Goal: Task Accomplishment & Management: Use online tool/utility

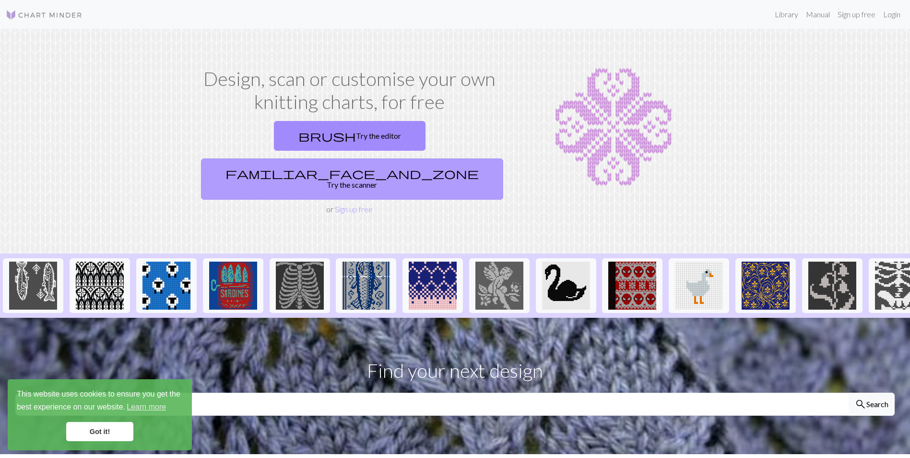
click at [415, 158] on link "familiar_face_and_zone Try the scanner" at bounding box center [352, 178] width 302 height 41
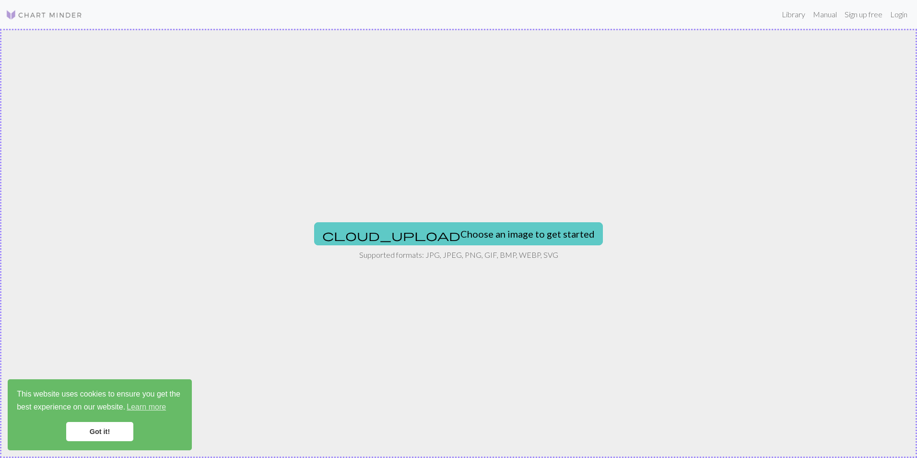
click at [464, 235] on button "cloud_upload Choose an image to get started" at bounding box center [458, 233] width 289 height 23
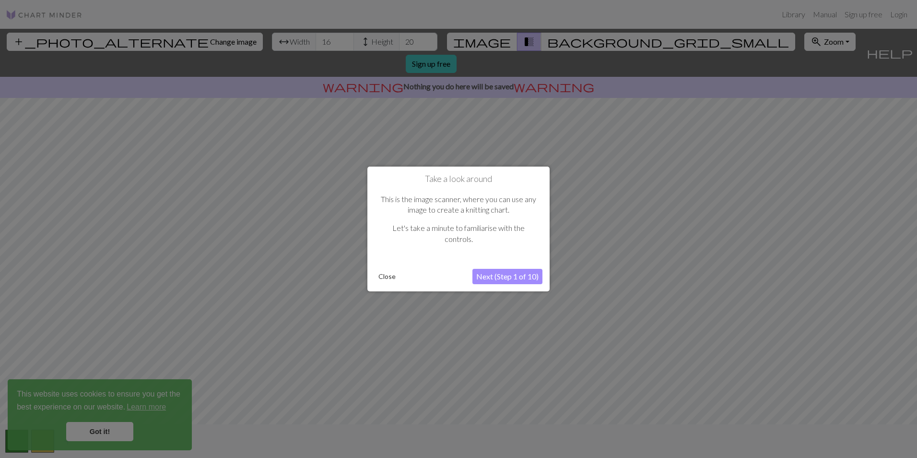
click at [484, 277] on button "Next (Step 1 of 10)" at bounding box center [508, 276] width 70 height 15
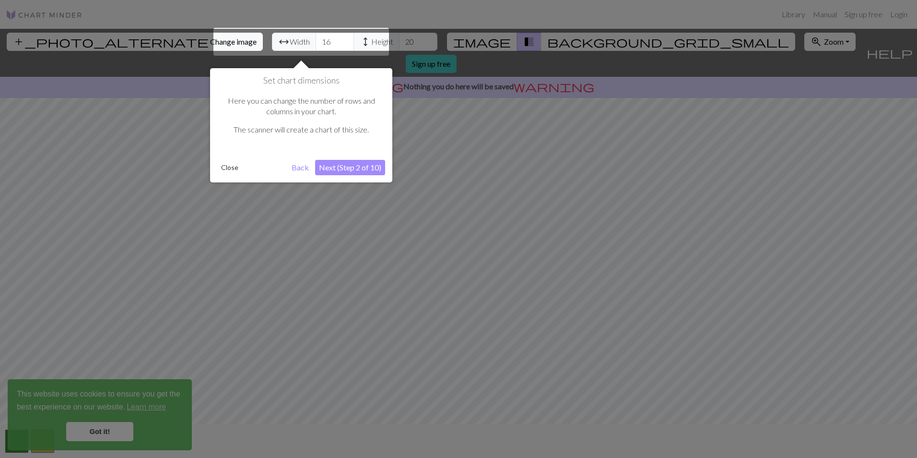
click at [342, 168] on button "Next (Step 2 of 10)" at bounding box center [350, 167] width 70 height 15
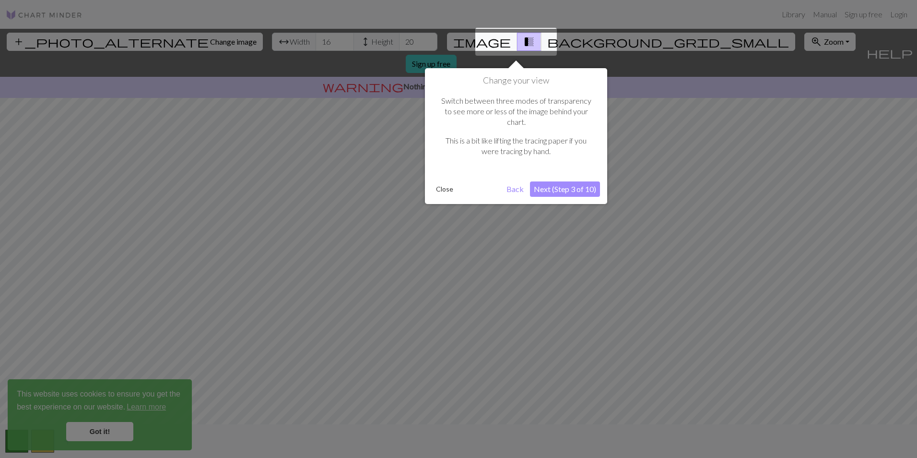
click at [559, 181] on button "Next (Step 3 of 10)" at bounding box center [565, 188] width 70 height 15
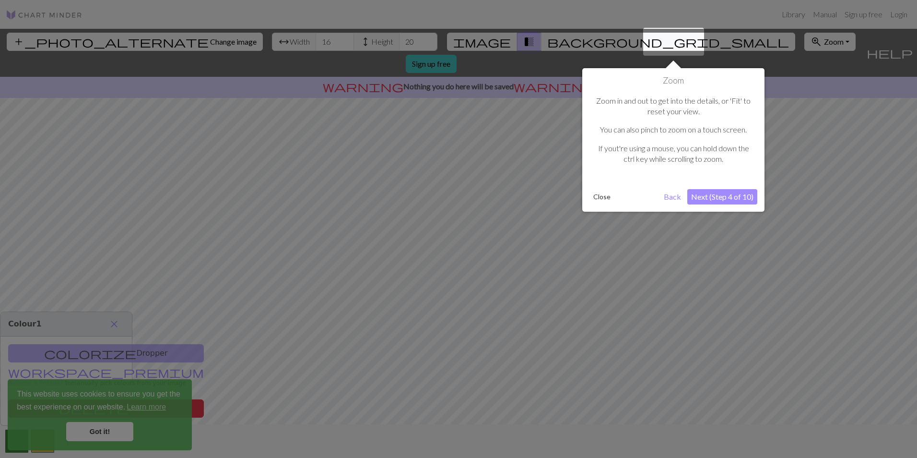
click at [741, 196] on button "Next (Step 4 of 10)" at bounding box center [723, 196] width 70 height 15
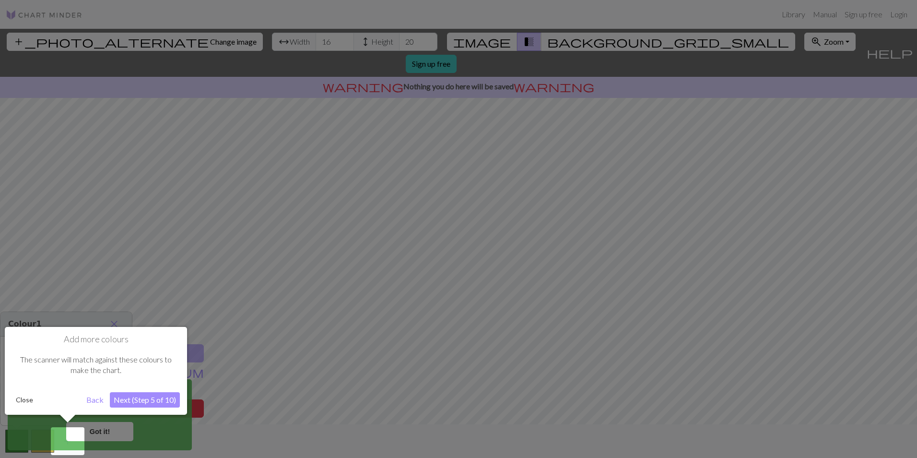
click at [137, 399] on button "Next (Step 5 of 10)" at bounding box center [145, 399] width 70 height 15
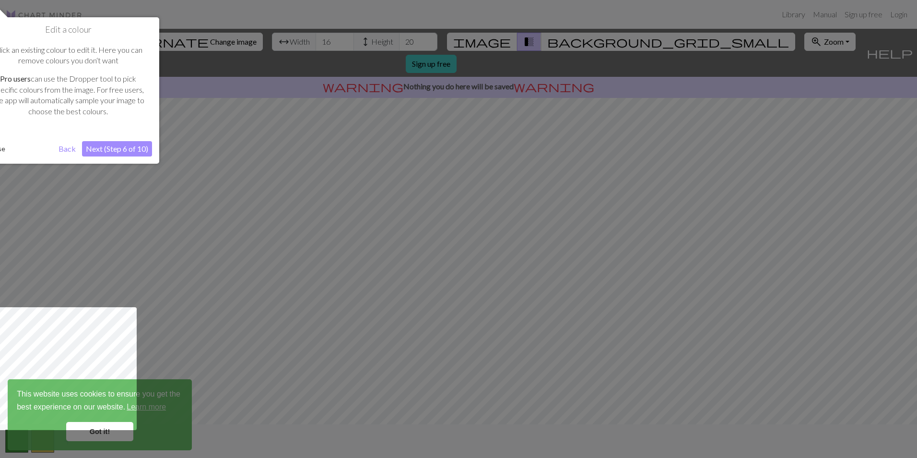
click at [126, 153] on button "Next (Step 6 of 10)" at bounding box center [117, 148] width 70 height 15
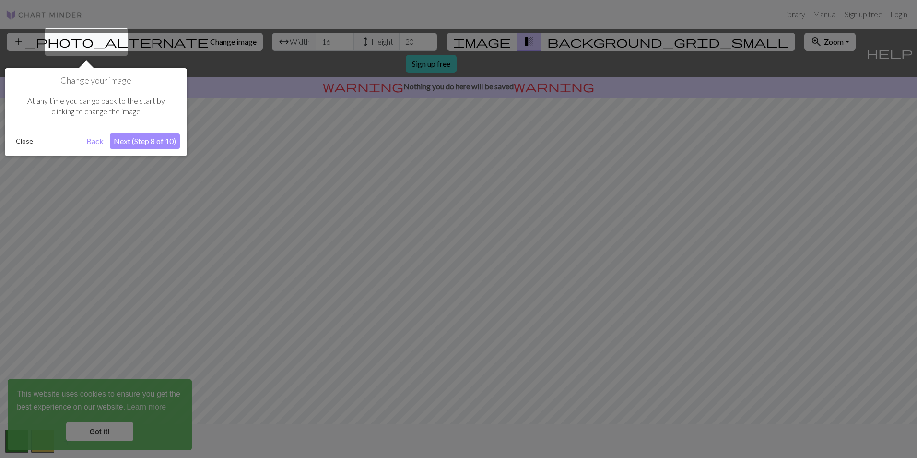
click at [132, 143] on button "Next (Step 8 of 10)" at bounding box center [145, 140] width 70 height 15
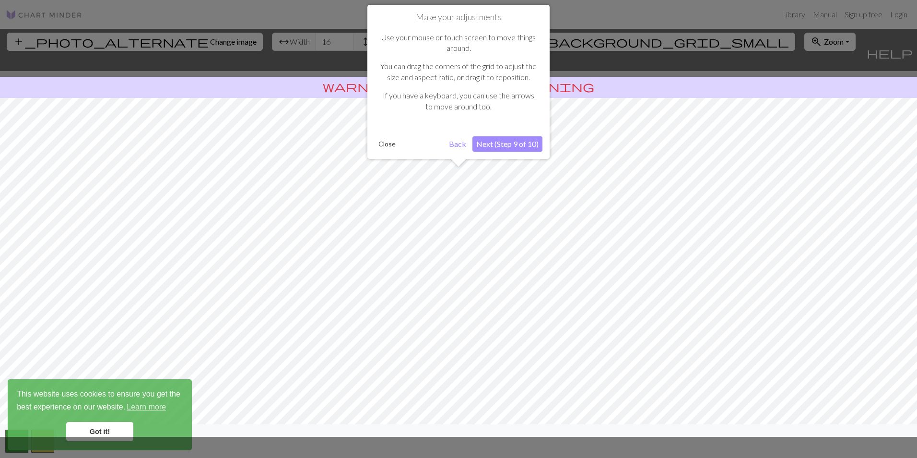
click at [505, 143] on button "Next (Step 9 of 10)" at bounding box center [508, 143] width 70 height 15
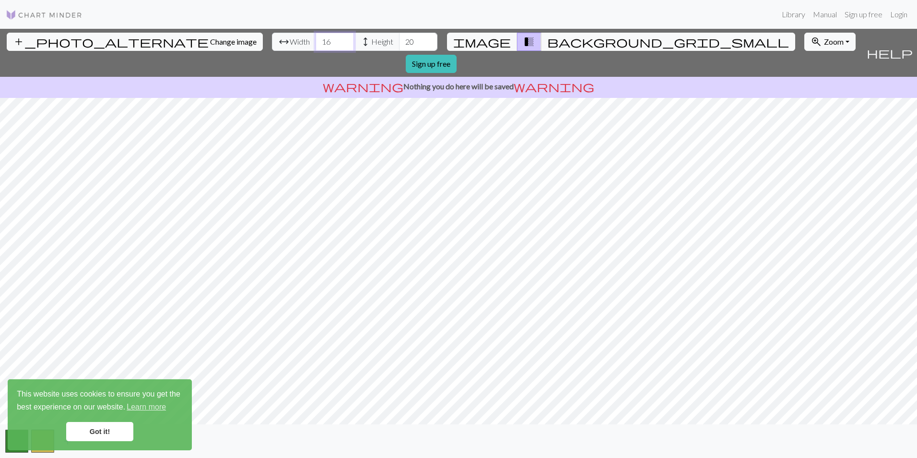
click at [316, 42] on input "16" at bounding box center [335, 42] width 38 height 18
drag, startPoint x: 283, startPoint y: 42, endPoint x: 268, endPoint y: 42, distance: 14.4
click at [316, 42] on input "16" at bounding box center [335, 42] width 38 height 18
type input "42"
click at [399, 44] on input "20" at bounding box center [418, 42] width 38 height 18
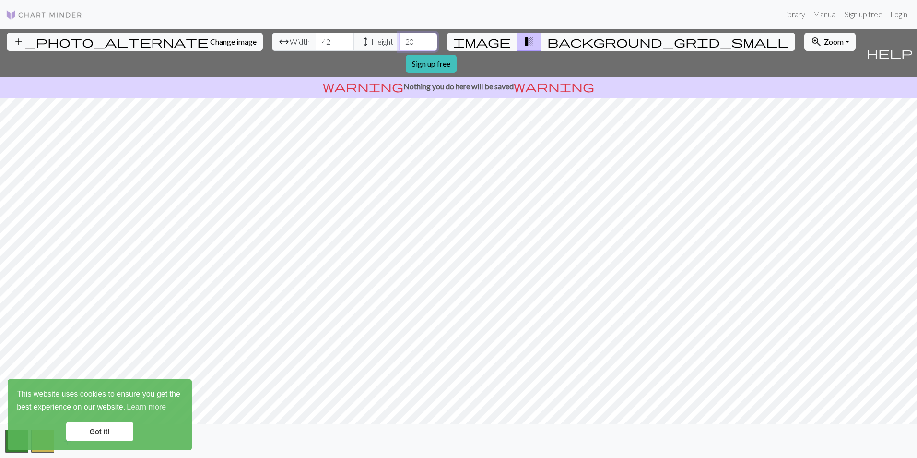
drag, startPoint x: 367, startPoint y: 42, endPoint x: 352, endPoint y: 45, distance: 15.1
click at [399, 45] on input "20" at bounding box center [418, 42] width 38 height 18
drag, startPoint x: 365, startPoint y: 39, endPoint x: 355, endPoint y: 40, distance: 10.1
click at [399, 40] on input "30" at bounding box center [418, 42] width 38 height 18
click at [547, 38] on span "background_grid_small" at bounding box center [668, 41] width 242 height 13
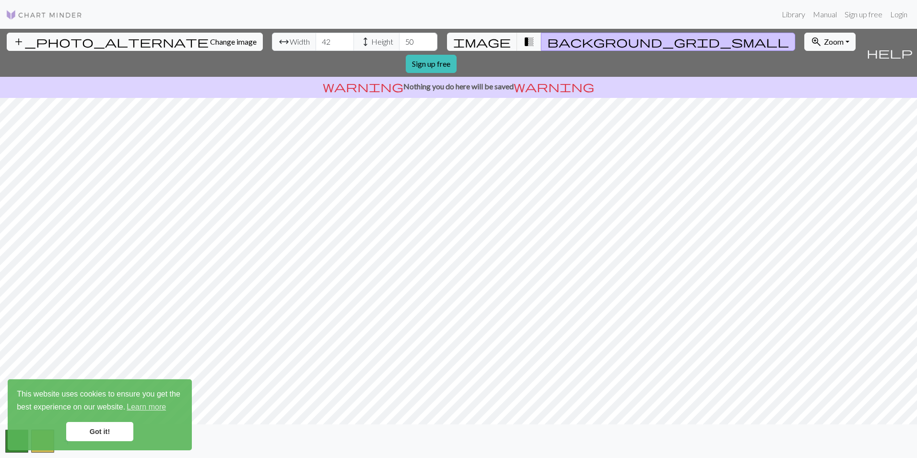
click at [547, 38] on span "background_grid_small" at bounding box center [668, 41] width 242 height 13
click at [523, 37] on span "transition_fade" at bounding box center [529, 41] width 12 height 13
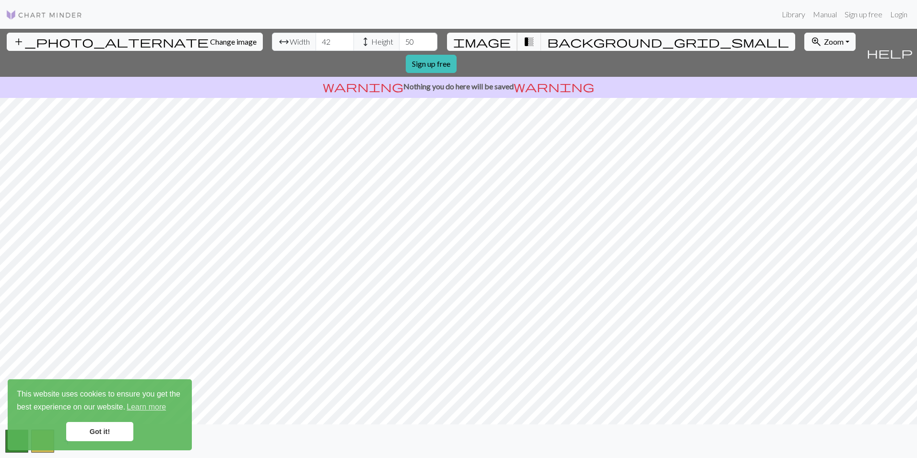
click at [490, 42] on span "image" at bounding box center [482, 41] width 58 height 13
drag, startPoint x: 364, startPoint y: 42, endPoint x: 354, endPoint y: 42, distance: 10.1
click at [399, 42] on input "50" at bounding box center [418, 42] width 38 height 18
type input "60"
click at [523, 38] on span "transition_fade" at bounding box center [529, 41] width 12 height 13
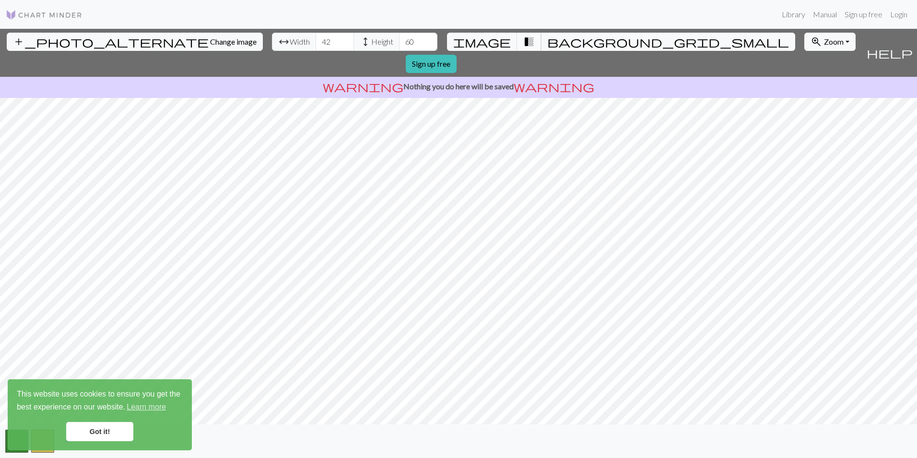
click at [523, 38] on span "transition_fade" at bounding box center [529, 41] width 12 height 13
click at [494, 40] on span "image" at bounding box center [482, 41] width 58 height 13
click at [96, 424] on link "Got it!" at bounding box center [99, 431] width 67 height 19
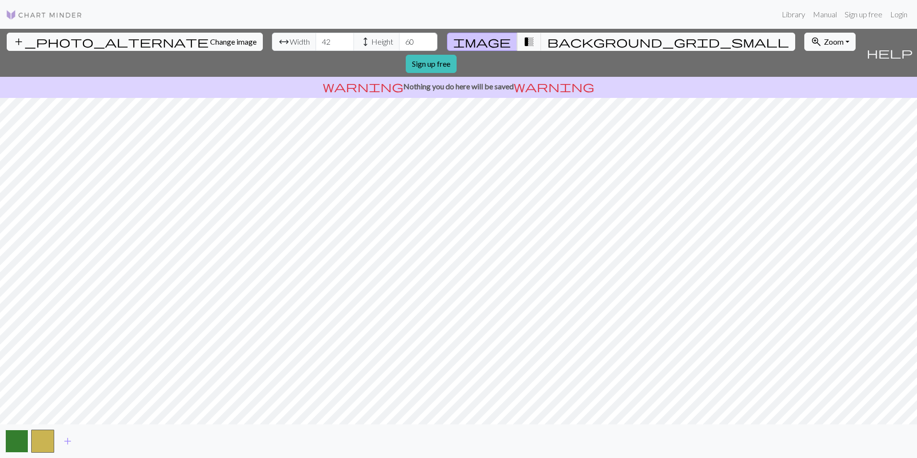
click at [21, 442] on button "button" at bounding box center [16, 440] width 23 height 23
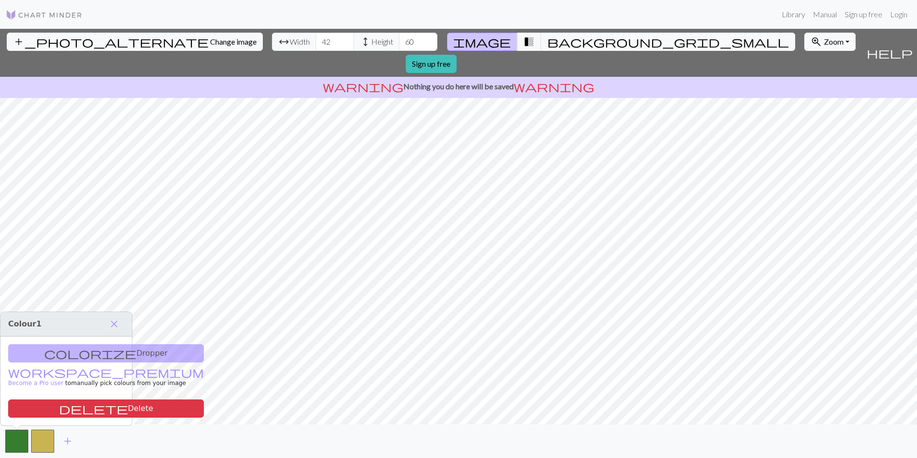
click at [93, 351] on div "colorize Dropper workspace_premium Become a Pro user to manually pick colours f…" at bounding box center [65, 380] width 131 height 89
click at [79, 357] on div "colorize Dropper workspace_premium Become a Pro user to manually pick colours f…" at bounding box center [65, 380] width 131 height 89
click at [59, 352] on div "colorize Dropper workspace_premium Become a Pro user to manually pick colours f…" at bounding box center [65, 380] width 131 height 89
click at [547, 38] on span "background_grid_small" at bounding box center [668, 41] width 242 height 13
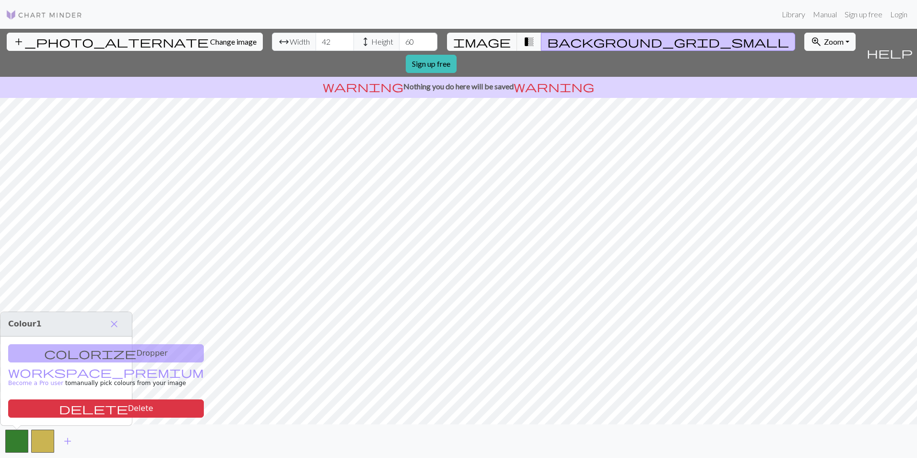
click at [547, 39] on span "background_grid_small" at bounding box center [668, 41] width 242 height 13
click at [498, 40] on span "image" at bounding box center [482, 41] width 58 height 13
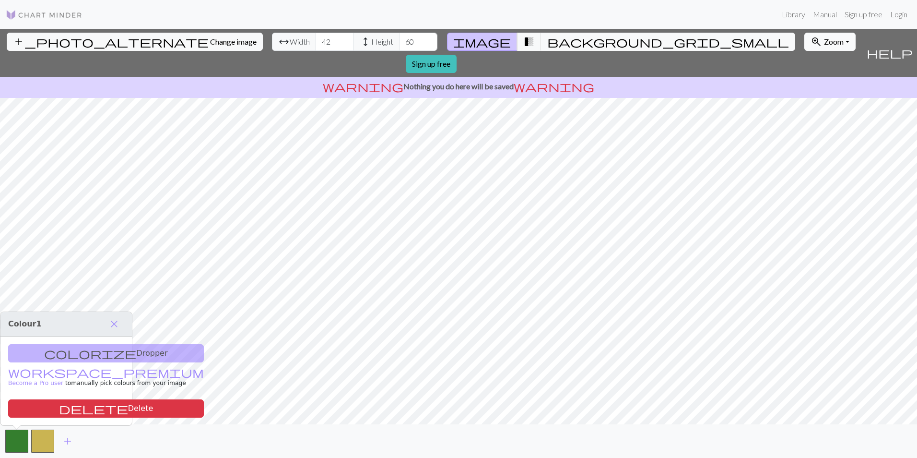
click at [824, 41] on span "Zoom" at bounding box center [834, 41] width 20 height 9
click at [316, 43] on input "42" at bounding box center [335, 42] width 38 height 18
type input "45"
click at [460, 427] on div "add_photo_alternate Change image arrow_range Width 45 height Height 60 image tr…" at bounding box center [458, 243] width 917 height 429
click at [117, 324] on span "close" at bounding box center [114, 323] width 12 height 13
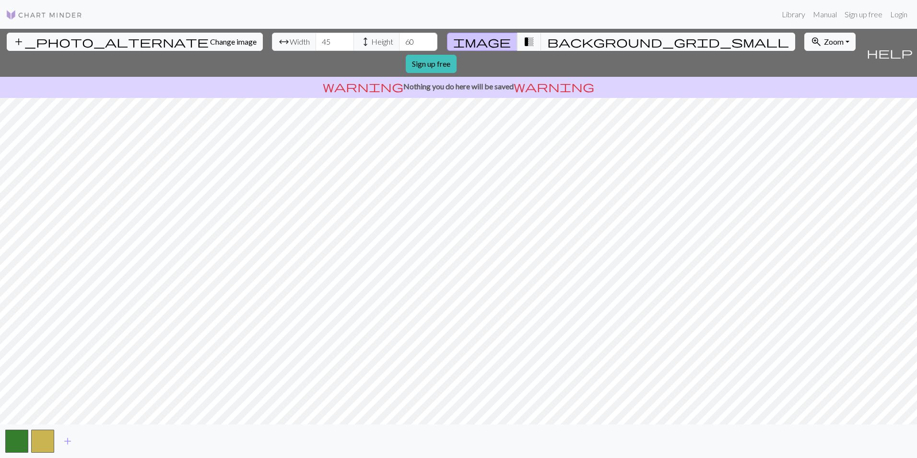
click at [521, 80] on span "warning" at bounding box center [554, 86] width 81 height 13
drag, startPoint x: 521, startPoint y: 66, endPoint x: 625, endPoint y: 60, distance: 104.8
click at [625, 81] on p "warning Nothing you do here will be saved warning" at bounding box center [459, 87] width 910 height 12
click at [457, 55] on link "Sign up free" at bounding box center [431, 64] width 51 height 18
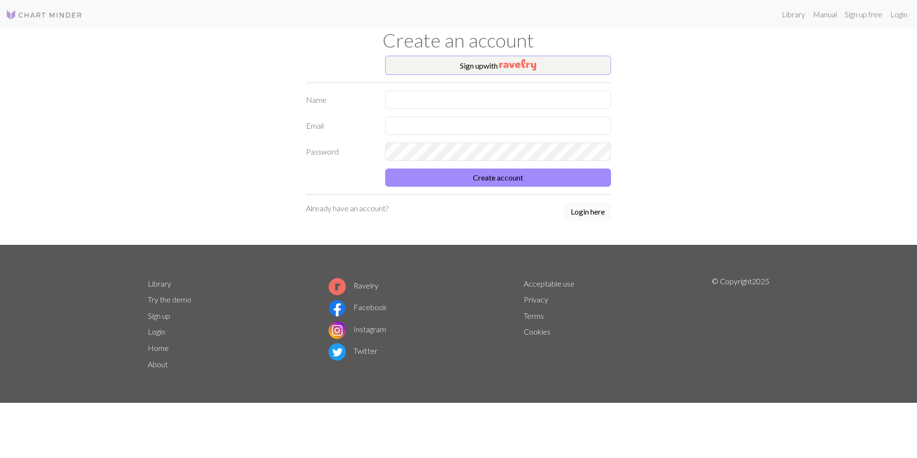
click at [584, 214] on button "Login here" at bounding box center [588, 211] width 47 height 18
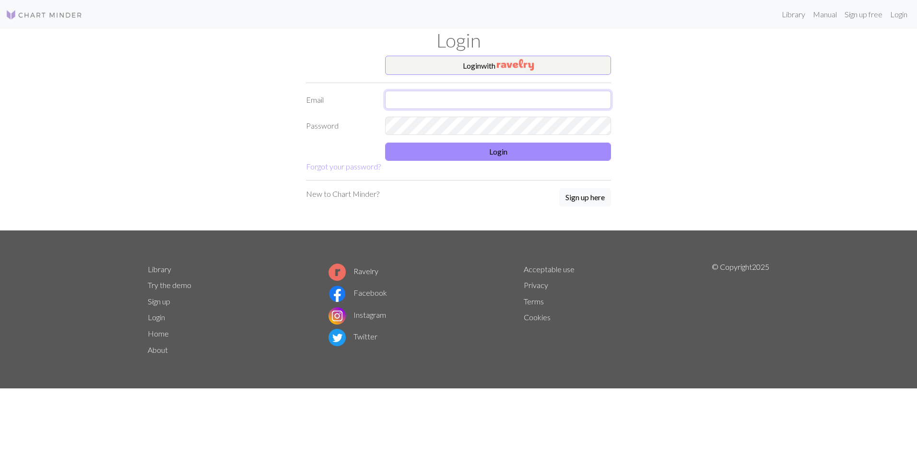
click at [446, 103] on input "text" at bounding box center [498, 100] width 226 height 18
type input "[EMAIL_ADDRESS][DOMAIN_NAME]"
click at [517, 155] on button "Login" at bounding box center [498, 152] width 226 height 18
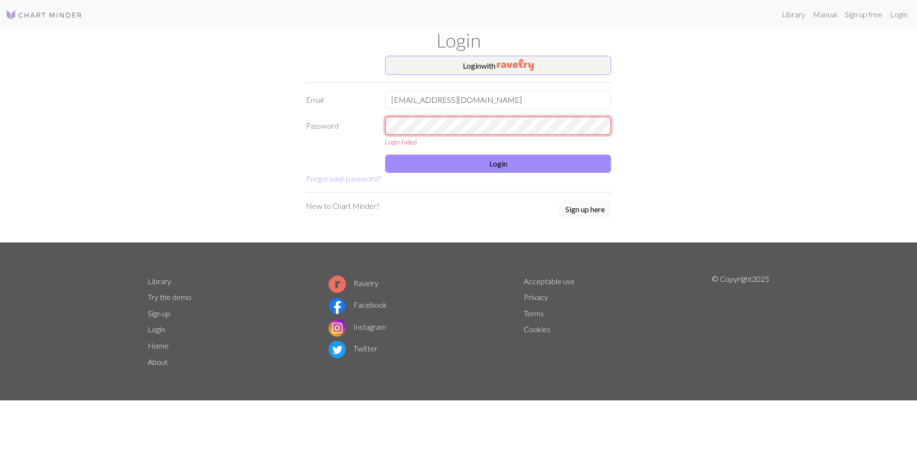
click at [300, 125] on div "Password Login failed" at bounding box center [458, 132] width 317 height 30
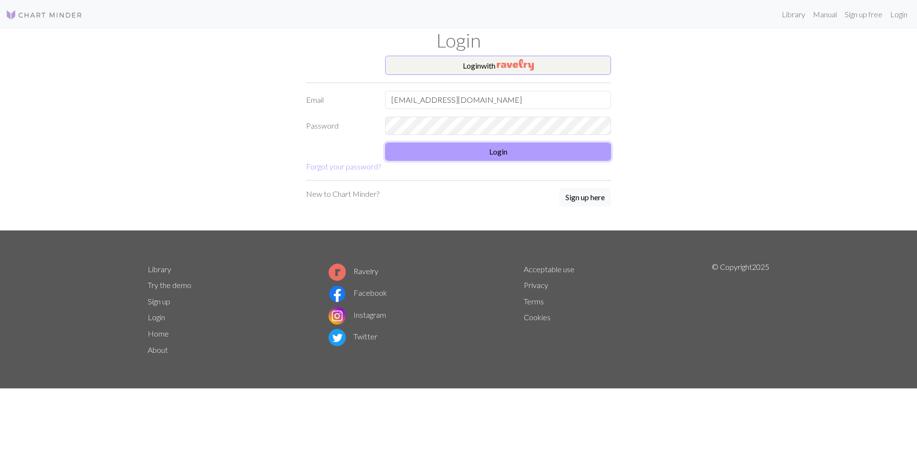
click at [456, 151] on button "Login" at bounding box center [498, 152] width 226 height 18
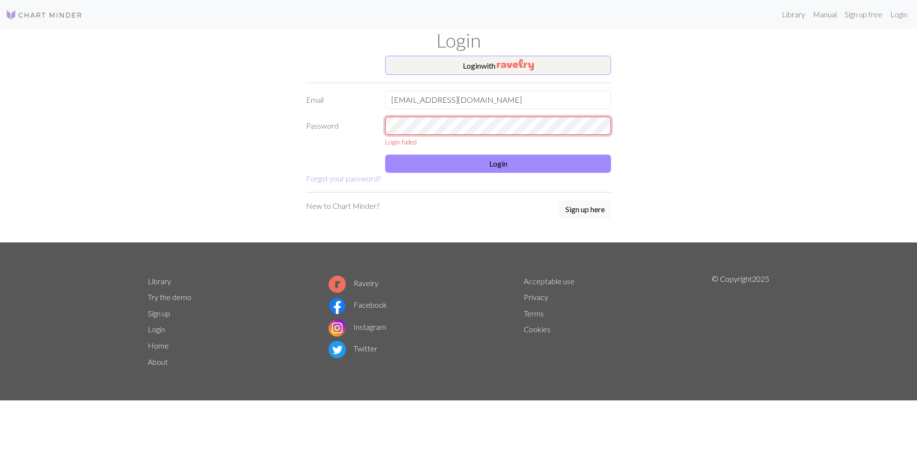
click at [338, 114] on form "Login with Email [EMAIL_ADDRESS][DOMAIN_NAME] Password Login failed Login Forgo…" at bounding box center [458, 120] width 305 height 129
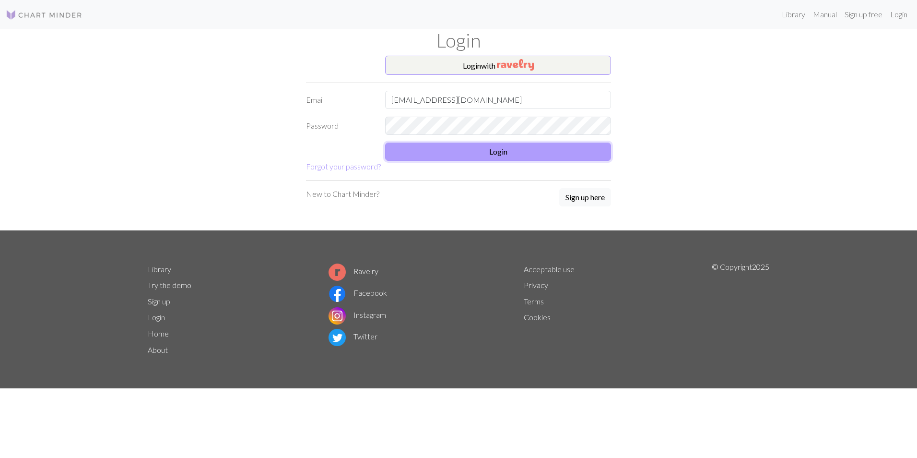
click at [504, 151] on button "Login" at bounding box center [498, 152] width 226 height 18
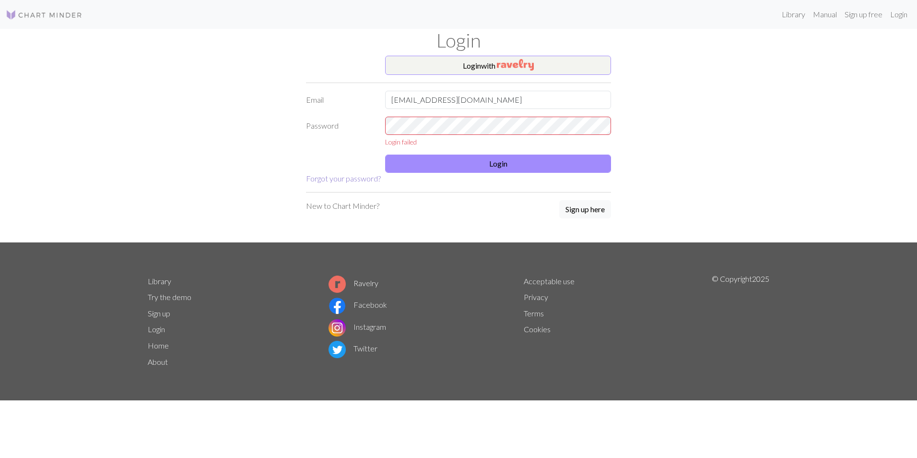
click at [370, 177] on link "Forgot your password?" at bounding box center [343, 178] width 75 height 9
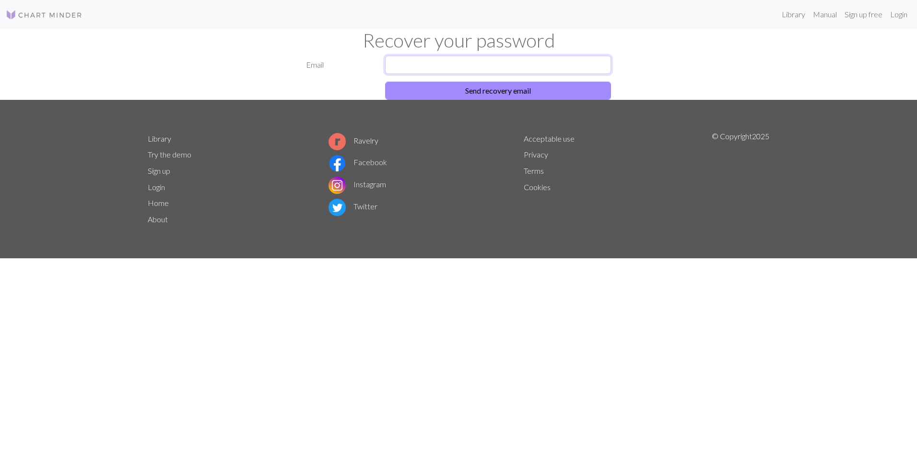
click at [523, 61] on input "text" at bounding box center [498, 65] width 226 height 18
type input "[EMAIL_ADDRESS][DOMAIN_NAME]"
click at [505, 92] on button "Send recovery email" at bounding box center [498, 91] width 226 height 18
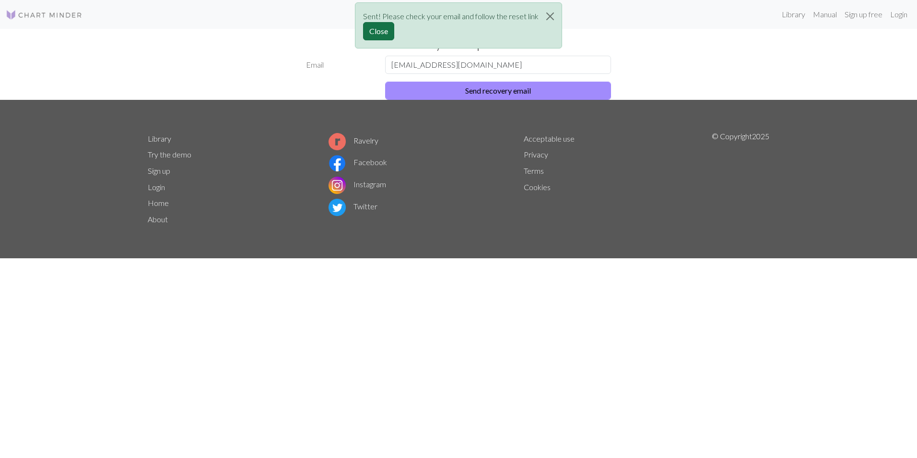
click at [377, 29] on button "Close" at bounding box center [378, 31] width 31 height 18
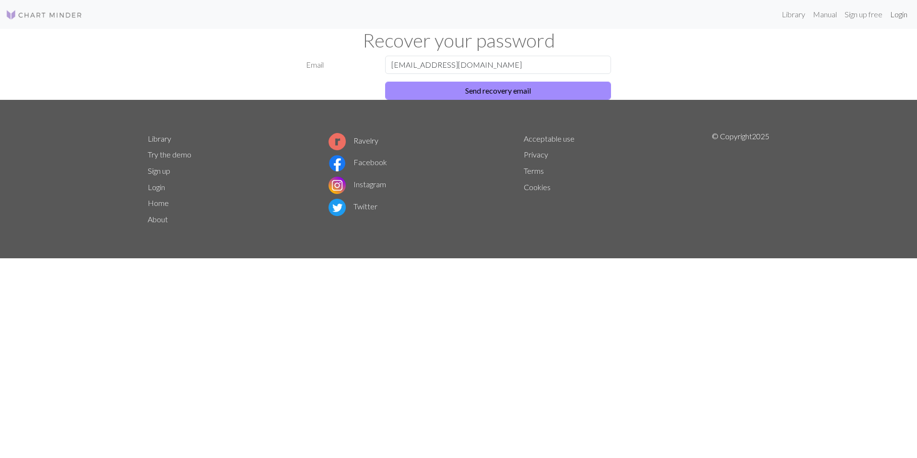
click at [900, 13] on link "Login" at bounding box center [899, 14] width 25 height 19
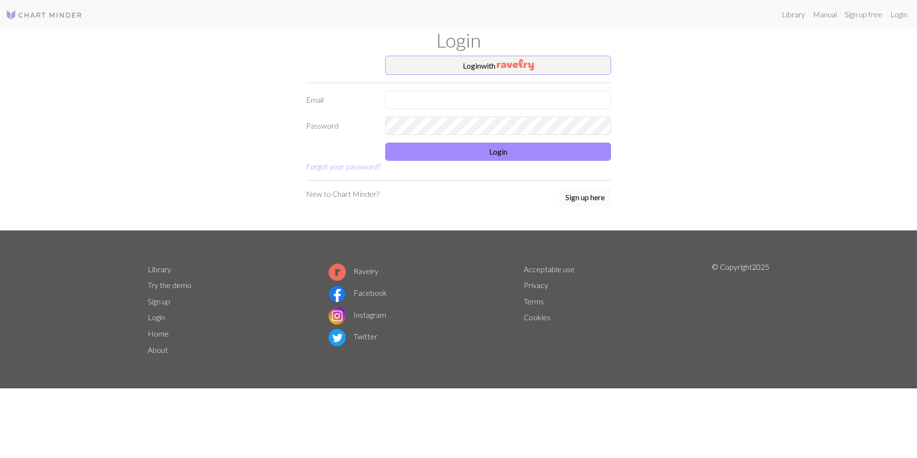
click at [580, 200] on button "Sign up here" at bounding box center [585, 197] width 52 height 18
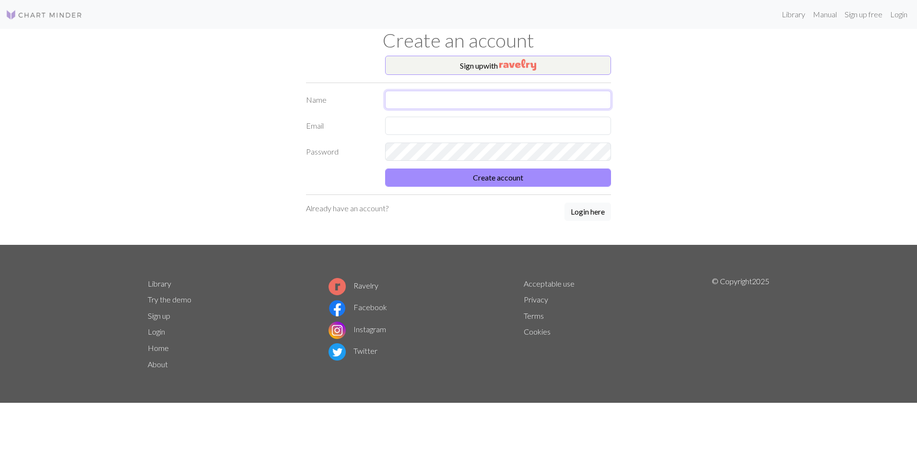
click at [479, 105] on input "text" at bounding box center [498, 100] width 226 height 18
type input "Magen [PERSON_NAME]"
type input "[EMAIL_ADDRESS][DOMAIN_NAME]"
drag, startPoint x: 430, startPoint y: 99, endPoint x: 416, endPoint y: 99, distance: 14.4
click at [416, 99] on input "Magen [PERSON_NAME]" at bounding box center [498, 100] width 226 height 18
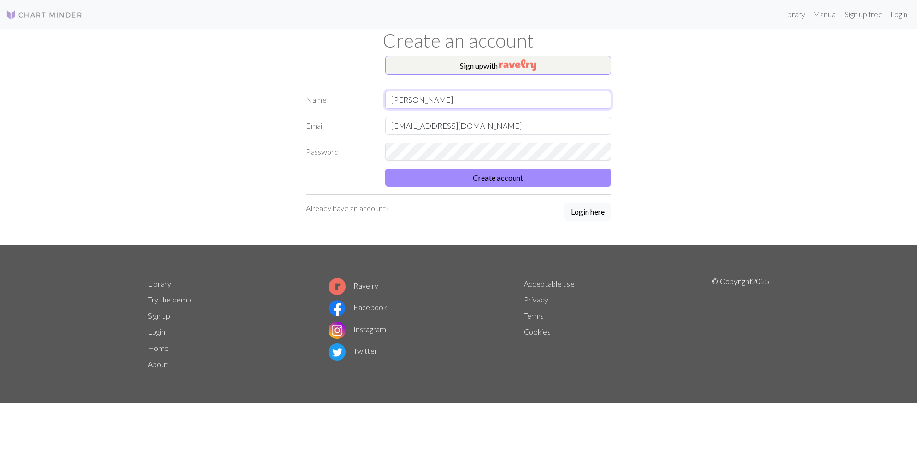
type input "[PERSON_NAME]"
click at [385, 168] on button "Create account" at bounding box center [498, 177] width 226 height 18
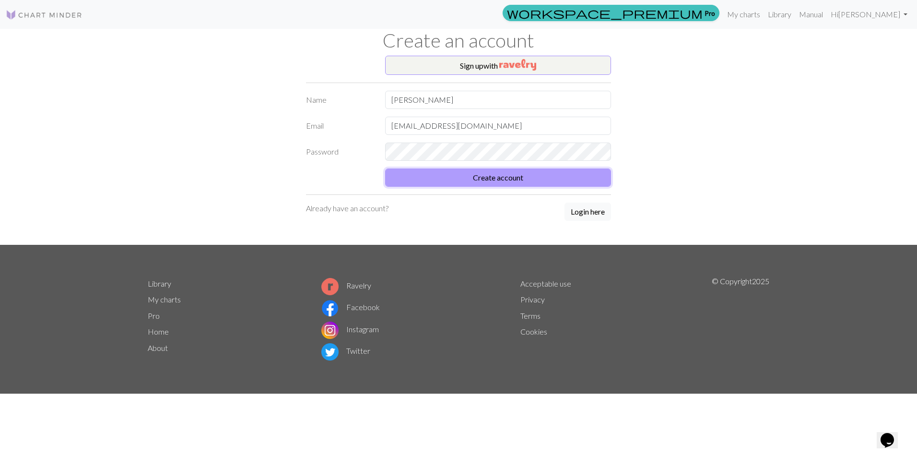
click at [524, 175] on button "Create account" at bounding box center [498, 177] width 226 height 18
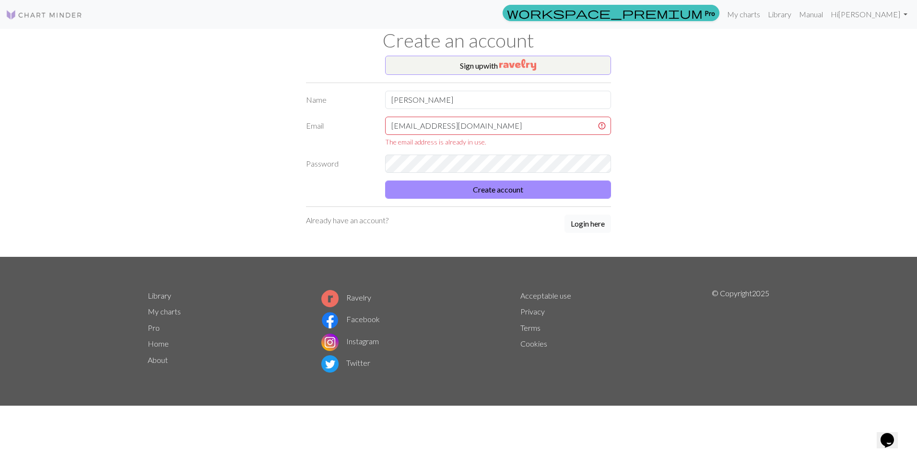
click at [605, 221] on button "Login here" at bounding box center [588, 223] width 47 height 18
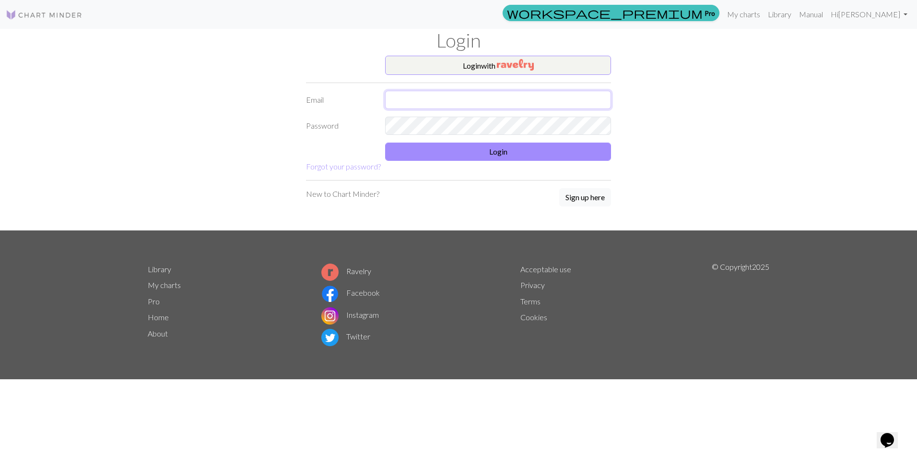
click at [437, 95] on input "text" at bounding box center [498, 100] width 226 height 18
type input "[EMAIL_ADDRESS][DOMAIN_NAME]"
click at [503, 153] on button "Login" at bounding box center [498, 152] width 226 height 18
click at [468, 154] on button "Login" at bounding box center [498, 152] width 226 height 18
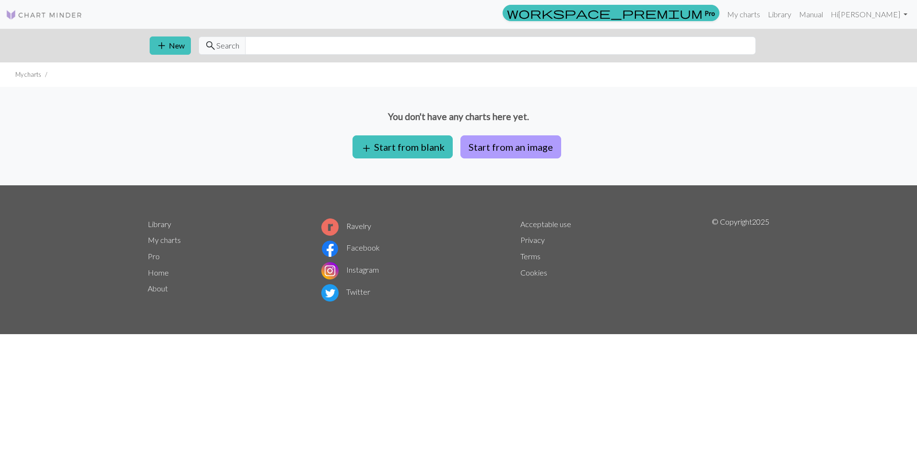
click at [486, 145] on button "Start from an image" at bounding box center [511, 146] width 101 height 23
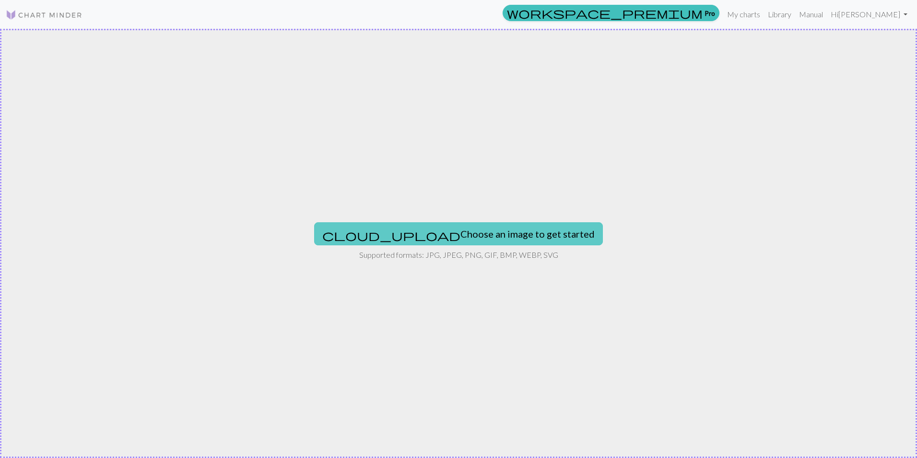
click at [475, 233] on button "cloud_upload Choose an image to get started" at bounding box center [458, 233] width 289 height 23
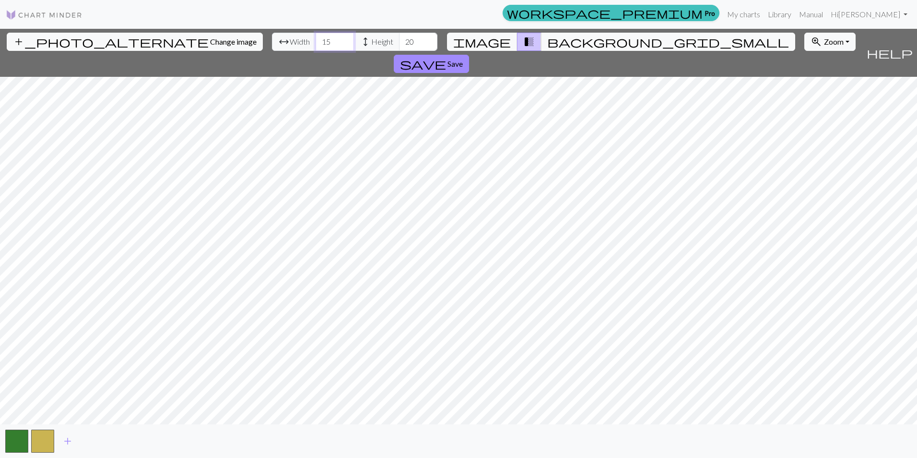
drag, startPoint x: 295, startPoint y: 43, endPoint x: 282, endPoint y: 41, distance: 12.6
click at [316, 41] on input "15" at bounding box center [335, 42] width 38 height 18
drag, startPoint x: 281, startPoint y: 41, endPoint x: 257, endPoint y: 41, distance: 24.5
click at [272, 41] on div "arrow_range Width 15 height Height 20" at bounding box center [355, 42] width 166 height 18
type input "42"
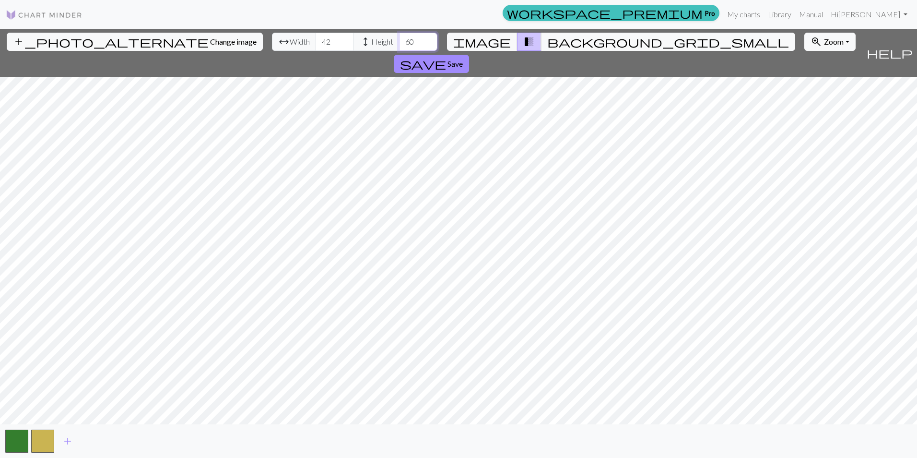
type input "60"
click at [495, 44] on span "image" at bounding box center [482, 41] width 58 height 13
click at [461, 52] on div "add_photo_alternate Change image arrow_range Width 42 height Height 60 image tr…" at bounding box center [458, 243] width 917 height 429
click at [21, 445] on button "button" at bounding box center [16, 440] width 23 height 23
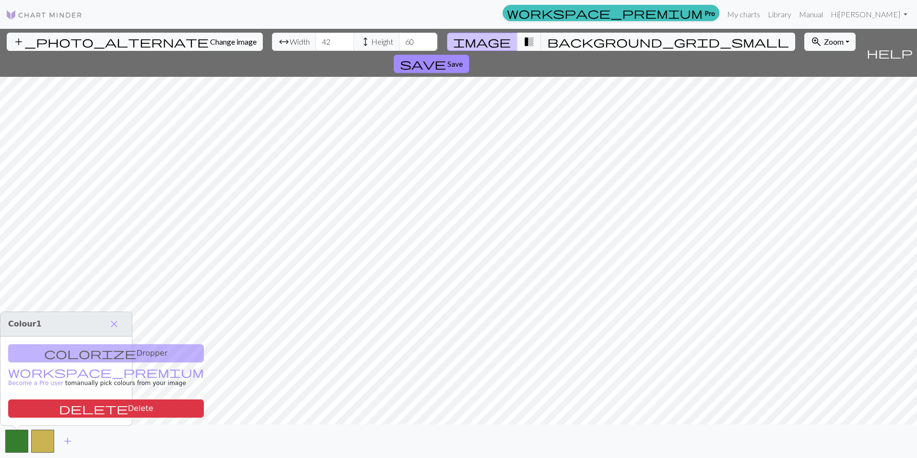
click at [97, 348] on div "colorize Dropper workspace_premium Become a Pro user to manually pick colours f…" at bounding box center [65, 380] width 131 height 89
click at [90, 357] on div "colorize Dropper workspace_premium Become a Pro user to manually pick colours f…" at bounding box center [65, 380] width 131 height 89
click at [61, 355] on div "colorize Dropper workspace_premium Become a Pro user to manually pick colours f…" at bounding box center [65, 380] width 131 height 89
click at [117, 324] on span "close" at bounding box center [114, 323] width 12 height 13
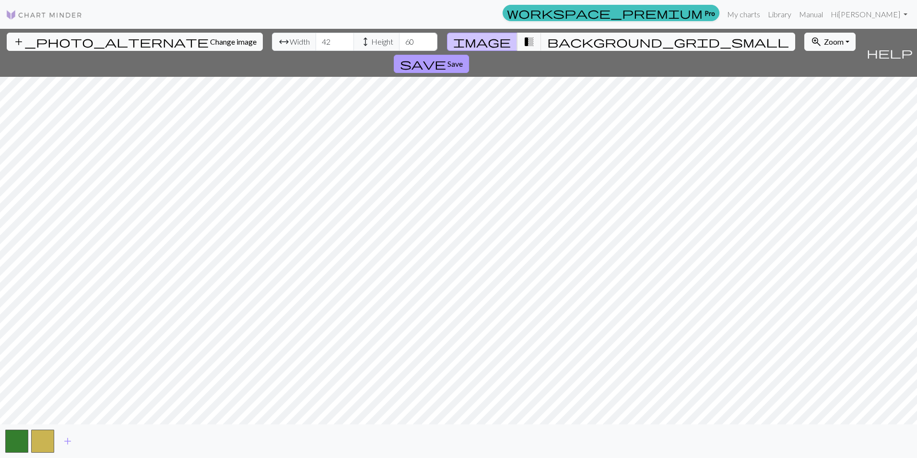
click at [463, 59] on span "Save" at bounding box center [455, 63] width 15 height 9
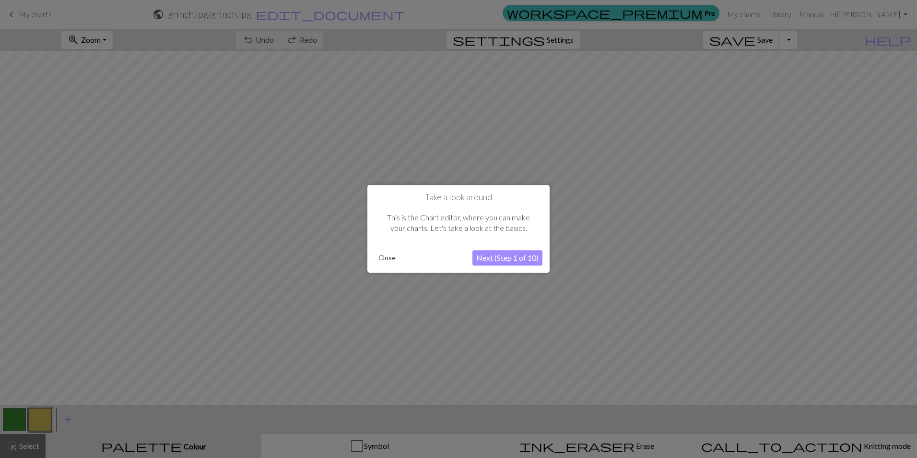
click at [512, 251] on button "Next (Step 1 of 10)" at bounding box center [508, 257] width 70 height 15
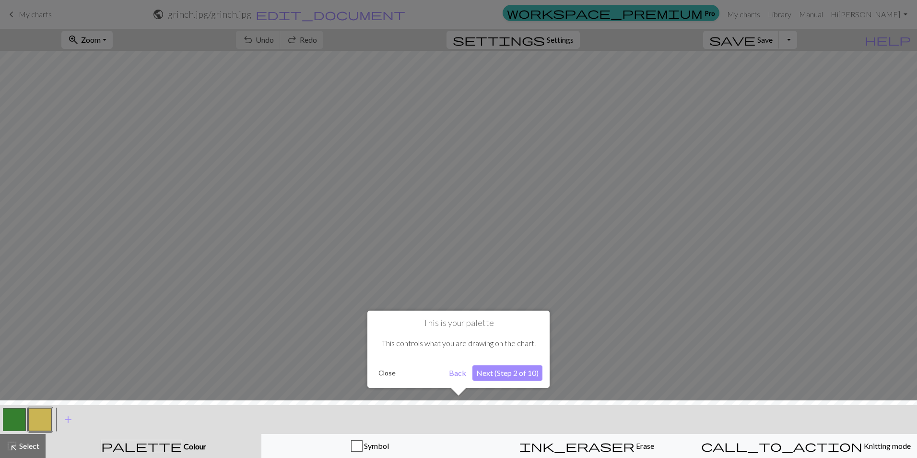
click at [515, 371] on button "Next (Step 2 of 10)" at bounding box center [508, 372] width 70 height 15
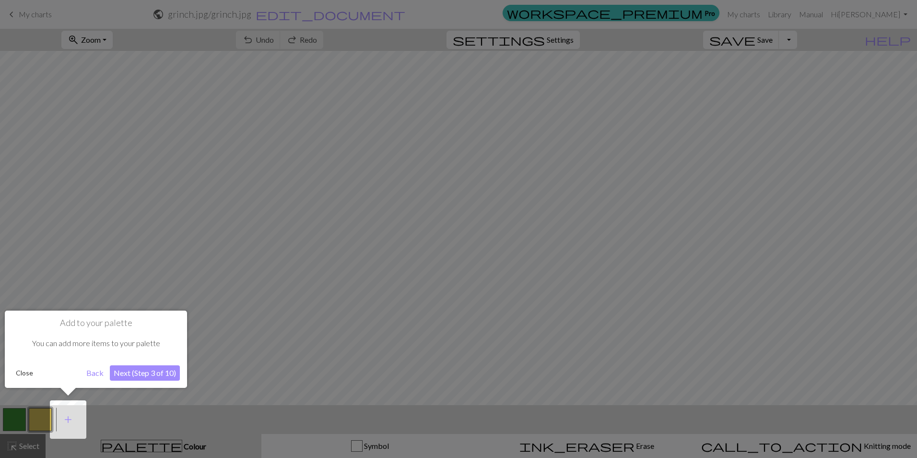
click at [146, 371] on button "Next (Step 3 of 10)" at bounding box center [145, 372] width 70 height 15
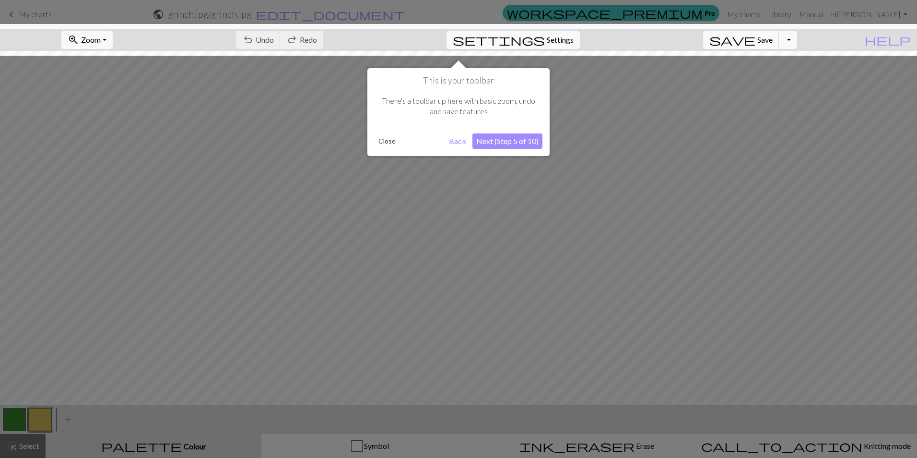
click at [511, 140] on button "Next (Step 5 of 10)" at bounding box center [508, 140] width 70 height 15
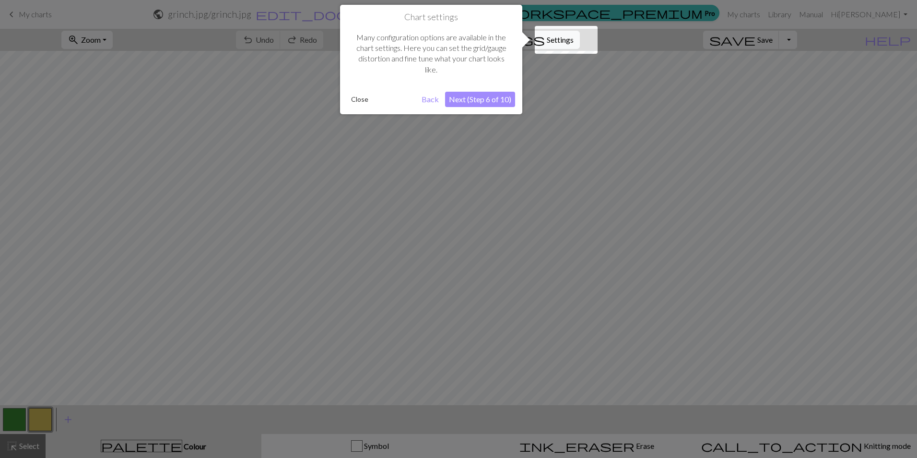
click at [494, 101] on button "Next (Step 6 of 10)" at bounding box center [480, 99] width 70 height 15
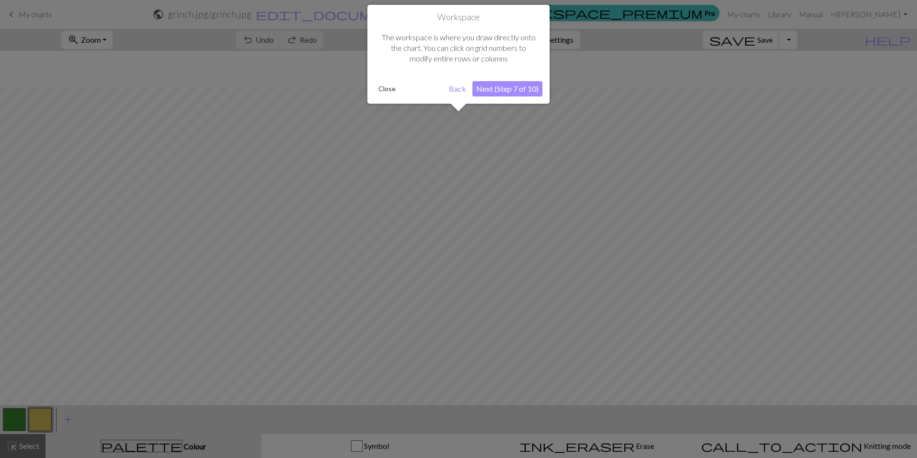
scroll to position [36, 0]
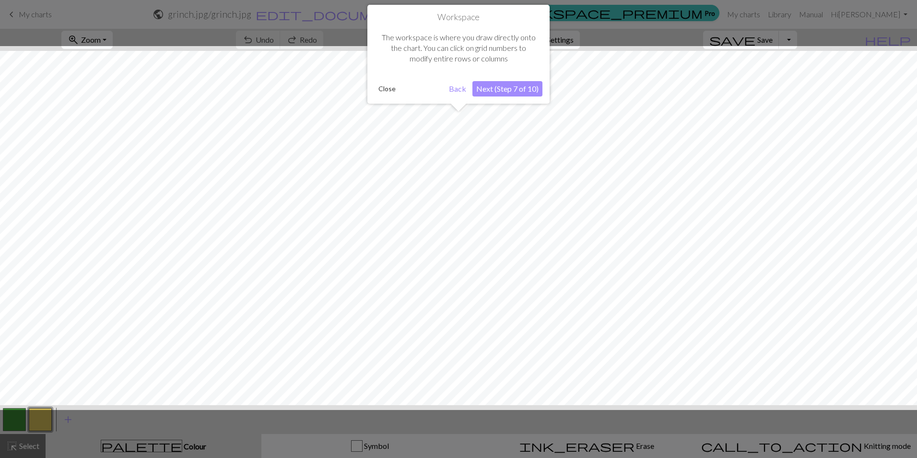
click at [494, 91] on button "Next (Step 7 of 10)" at bounding box center [508, 88] width 70 height 15
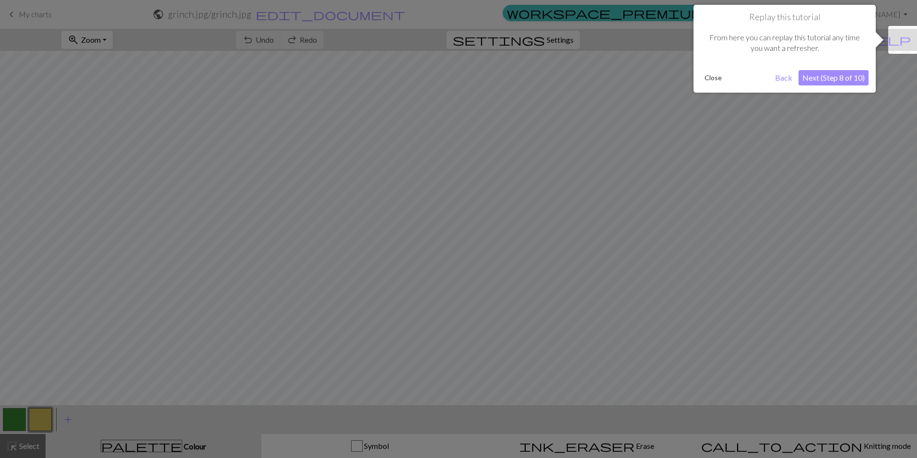
click at [808, 79] on button "Next (Step 8 of 10)" at bounding box center [834, 77] width 70 height 15
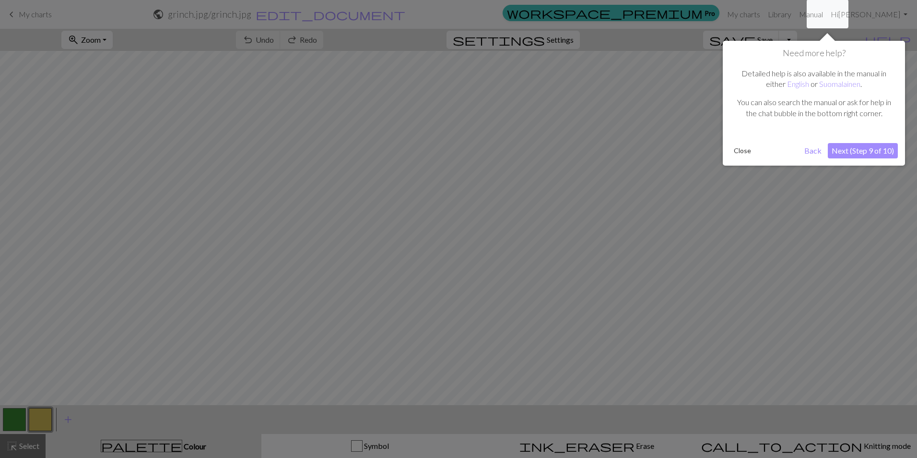
click at [854, 154] on button "Next (Step 9 of 10)" at bounding box center [863, 150] width 70 height 15
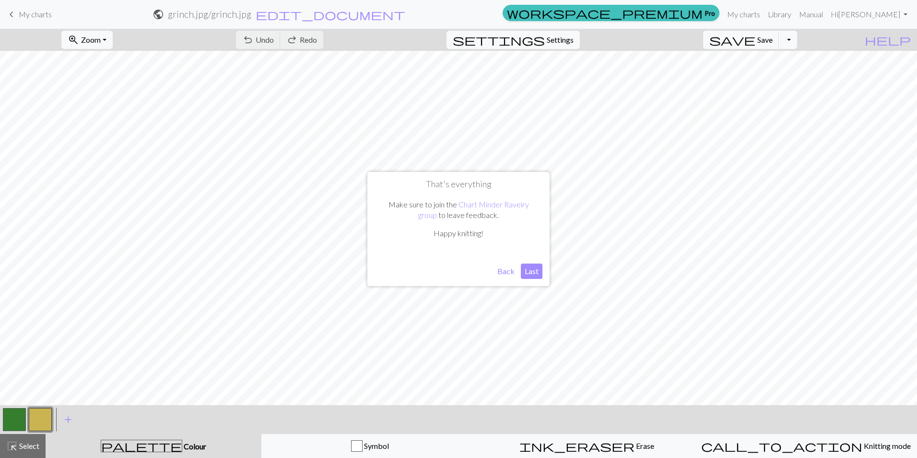
click at [526, 269] on button "Last" at bounding box center [532, 270] width 22 height 15
click at [24, 447] on span "Select" at bounding box center [29, 445] width 22 height 9
click at [26, 451] on button "highlight_alt Select Select" at bounding box center [23, 446] width 46 height 24
click at [113, 38] on button "zoom_in Zoom Zoom" at bounding box center [86, 40] width 51 height 18
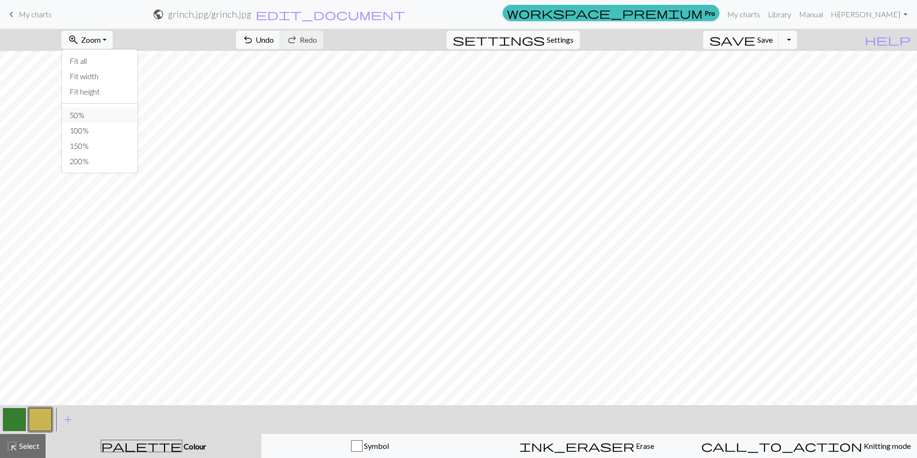
click at [104, 116] on button "50%" at bounding box center [100, 114] width 76 height 15
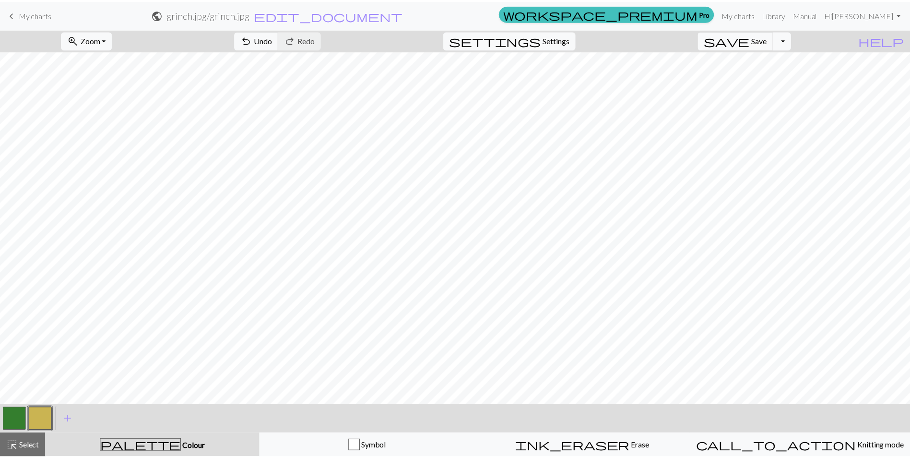
scroll to position [0, 0]
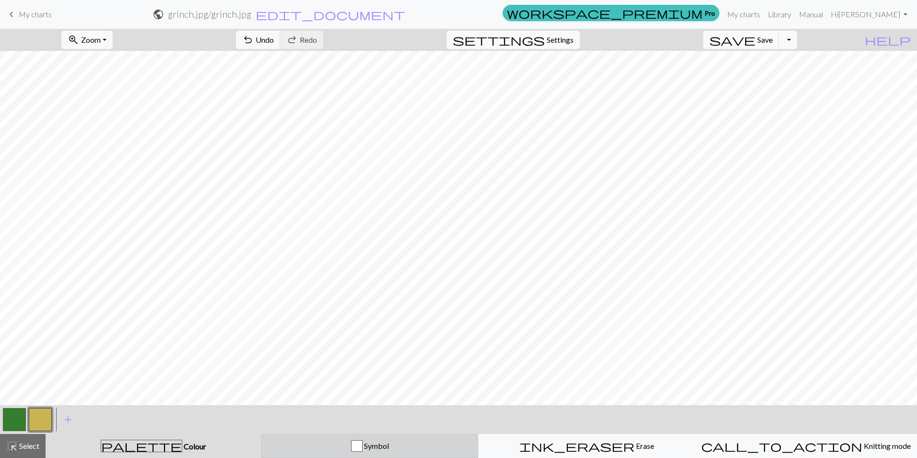
click at [382, 441] on span "Symbol" at bounding box center [376, 445] width 26 height 9
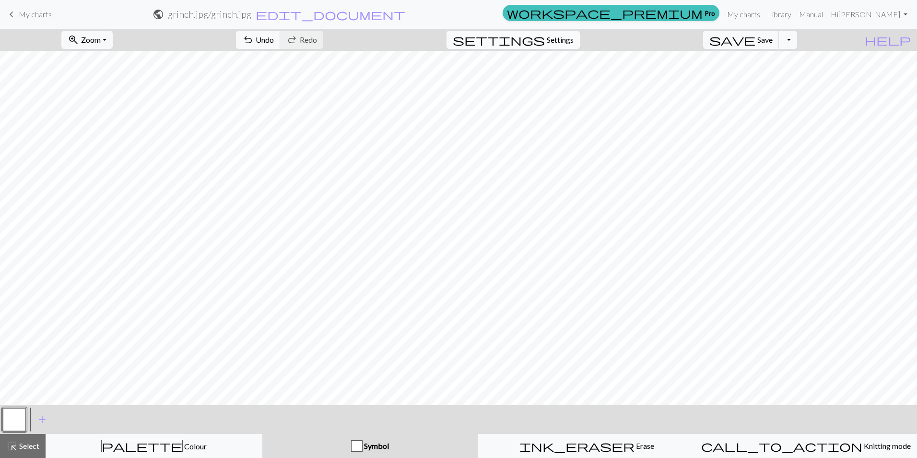
click at [574, 44] on span "Settings" at bounding box center [560, 40] width 27 height 12
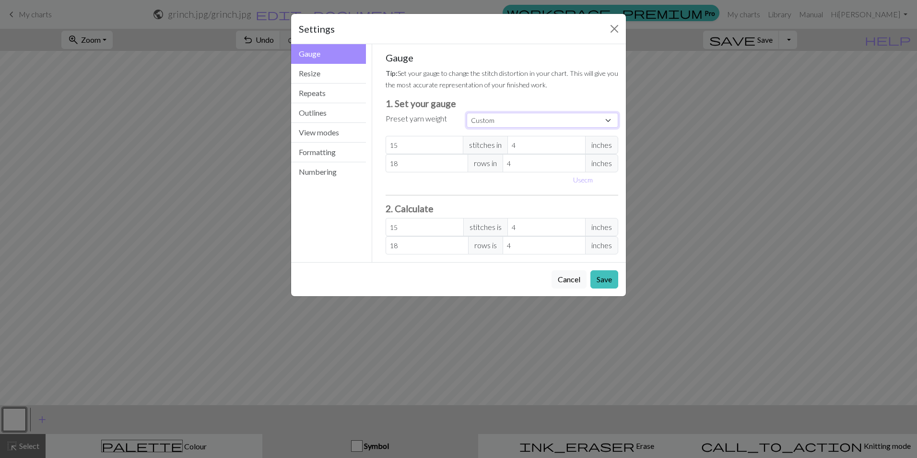
click at [520, 121] on select "Custom Square Lace Light Fingering Fingering Sport Double knit Worsted Aran Bul…" at bounding box center [543, 120] width 152 height 15
select select "fingering"
click at [467, 113] on select "Custom Square Lace Light Fingering Fingering Sport Double knit Worsted Aran Bul…" at bounding box center [543, 120] width 152 height 15
type input "28"
type input "36"
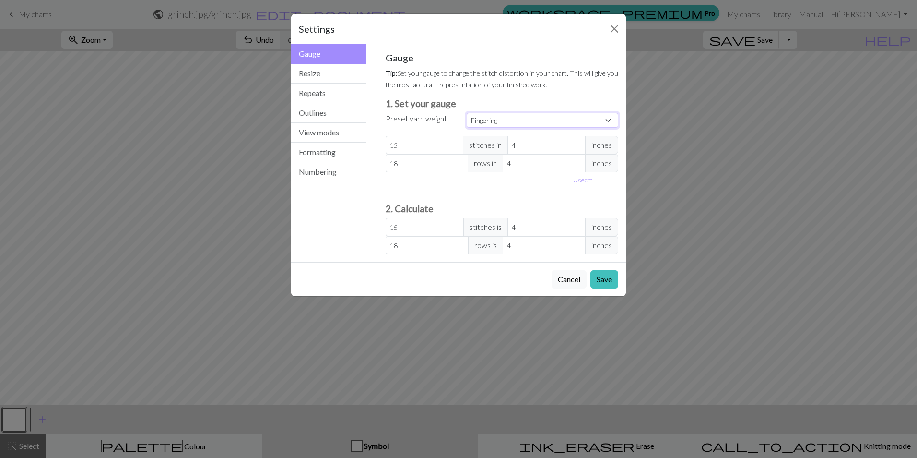
type input "28"
type input "36"
click at [330, 70] on button "Resize" at bounding box center [328, 74] width 75 height 20
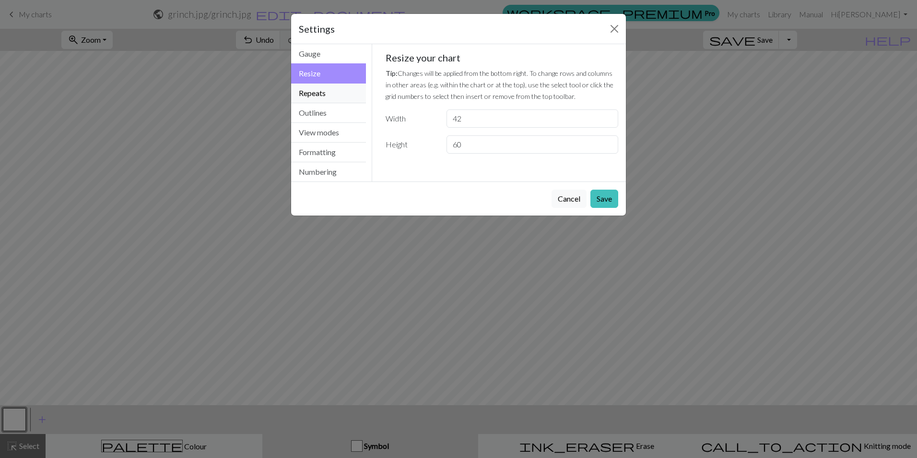
click at [329, 95] on button "Repeats" at bounding box center [328, 93] width 75 height 20
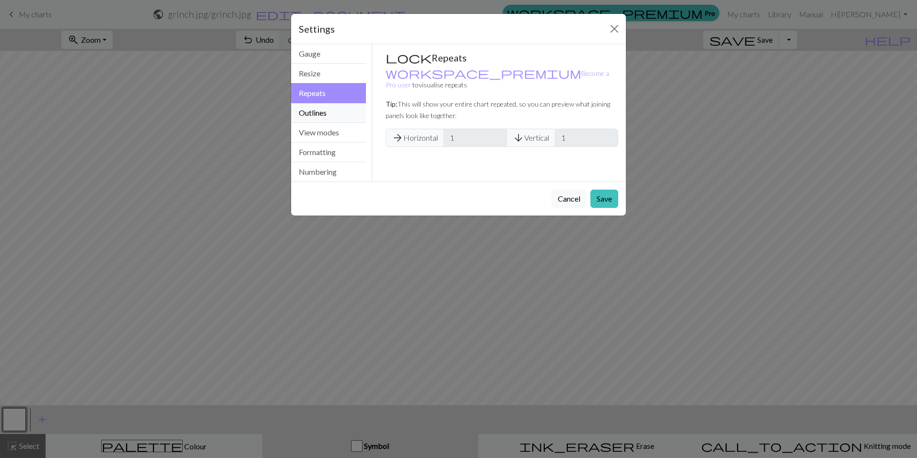
click at [324, 112] on button "Outlines" at bounding box center [328, 113] width 75 height 20
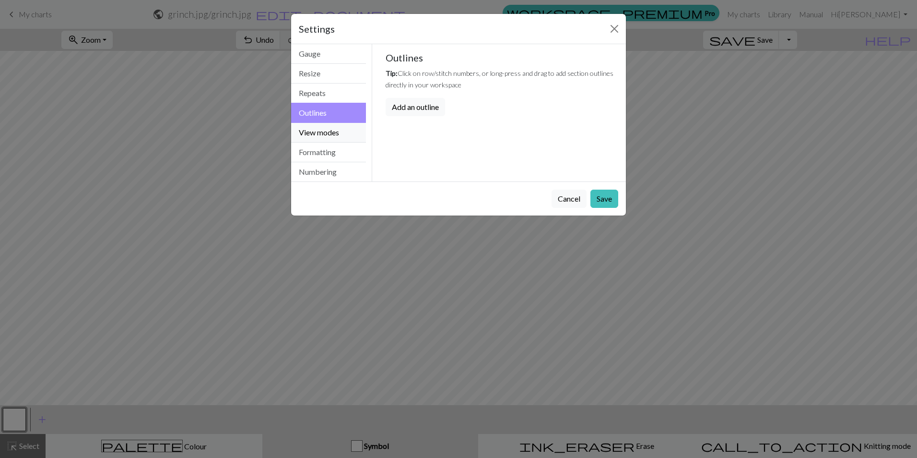
click at [331, 137] on button "View modes" at bounding box center [328, 133] width 75 height 20
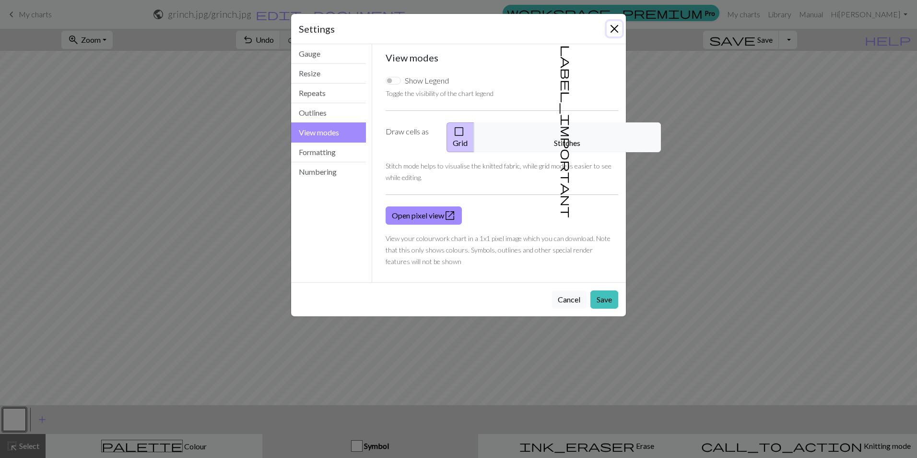
click at [614, 28] on button "Close" at bounding box center [614, 28] width 15 height 15
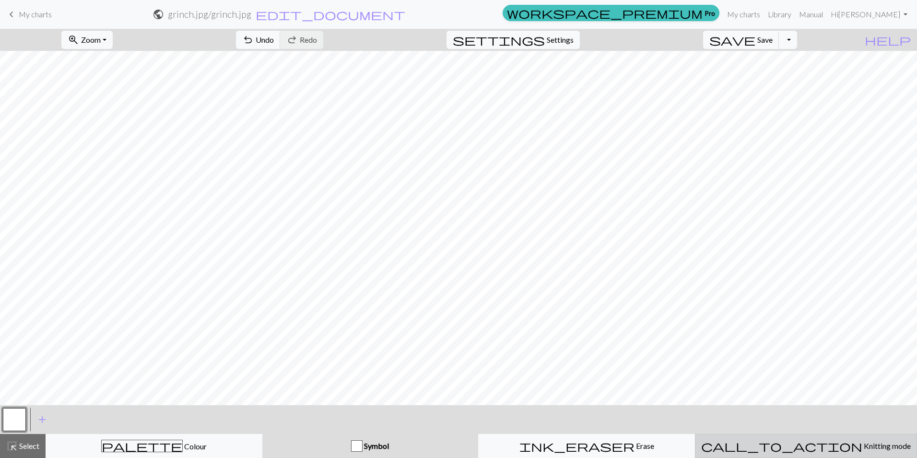
click at [772, 451] on div "call_to_action Knitting mode Knitting mode" at bounding box center [806, 446] width 210 height 12
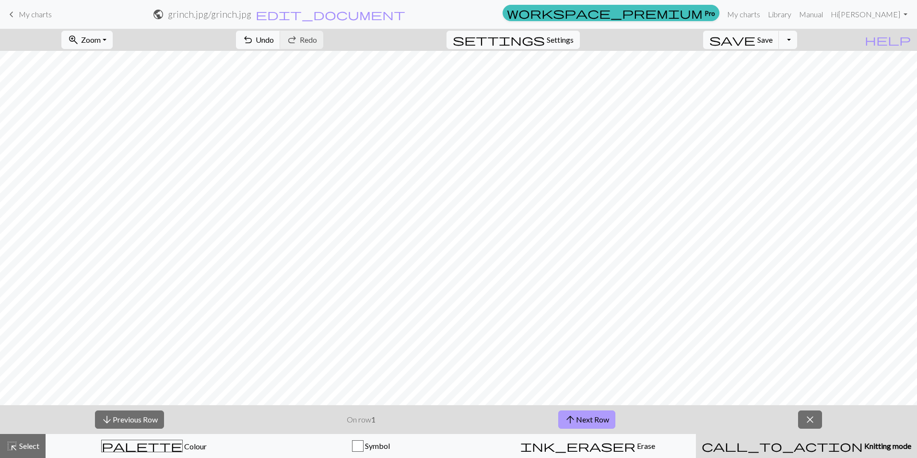
click at [583, 415] on button "arrow_upward Next Row" at bounding box center [586, 419] width 57 height 18
click at [583, 416] on button "arrow_upward Next Row" at bounding box center [586, 419] width 57 height 18
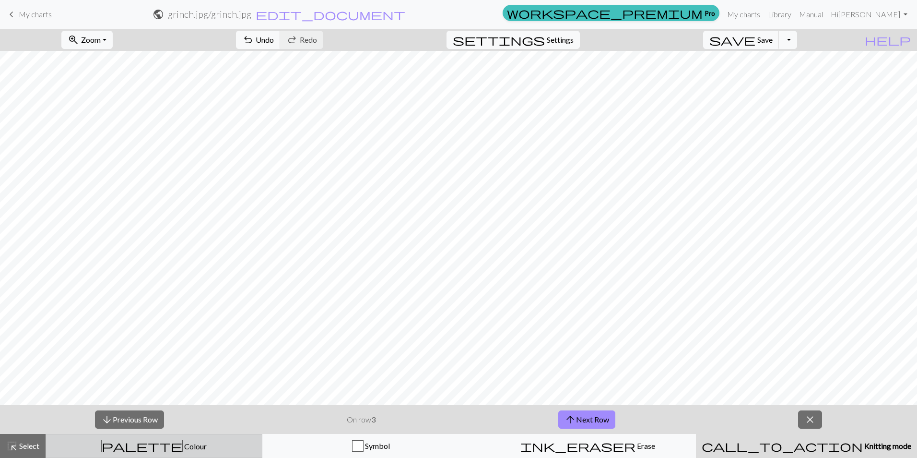
click at [196, 447] on div "palette Colour Colour" at bounding box center [154, 445] width 204 height 12
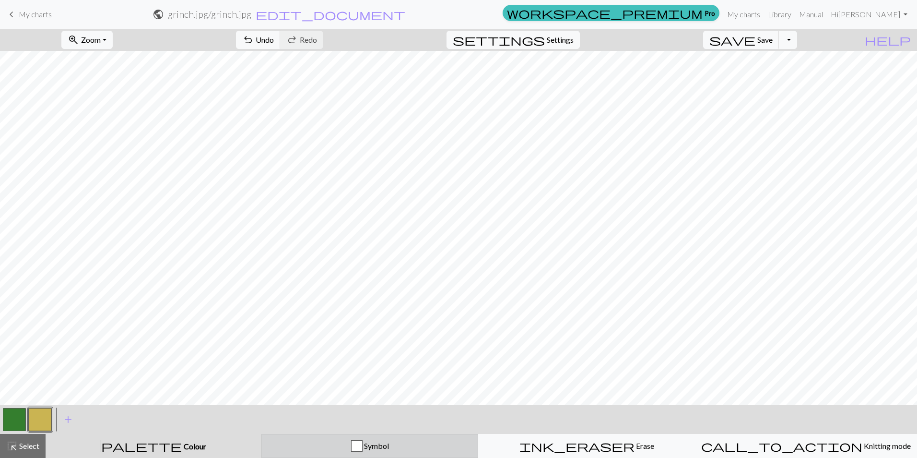
click at [341, 451] on button "Symbol" at bounding box center [369, 446] width 217 height 24
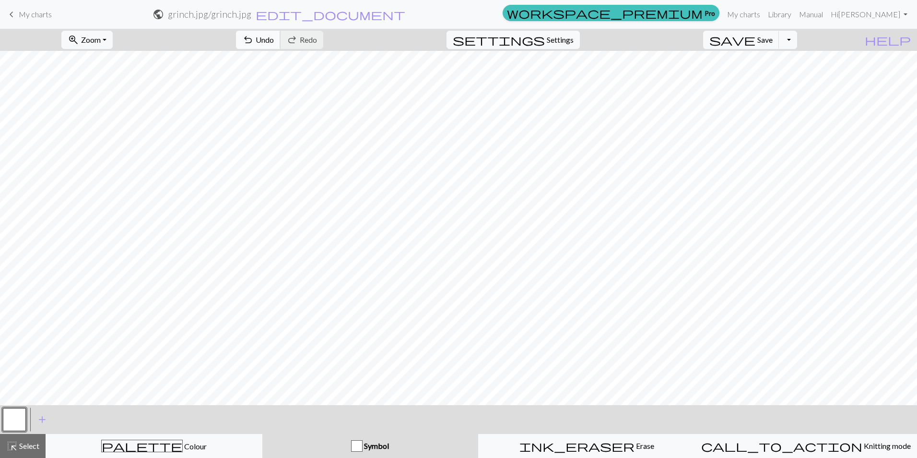
click at [281, 39] on button "undo Undo Undo" at bounding box center [258, 40] width 45 height 18
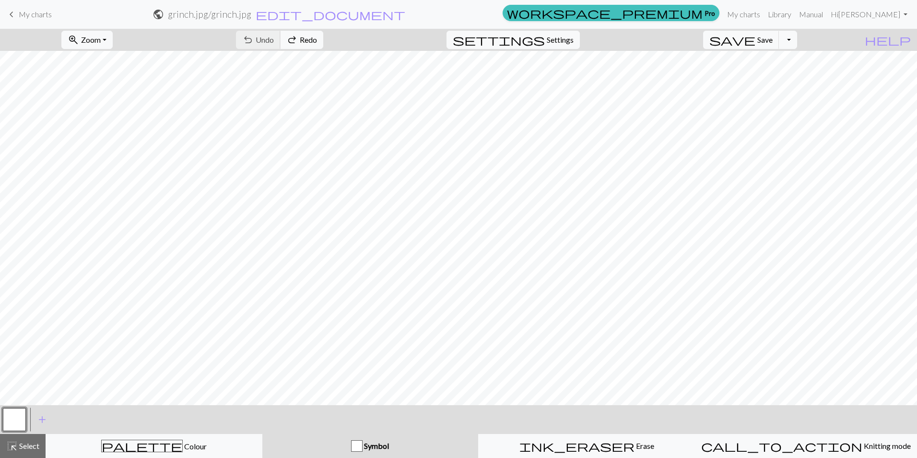
click at [309, 39] on div "undo Undo Undo redo Redo Redo" at bounding box center [280, 40] width 102 height 22
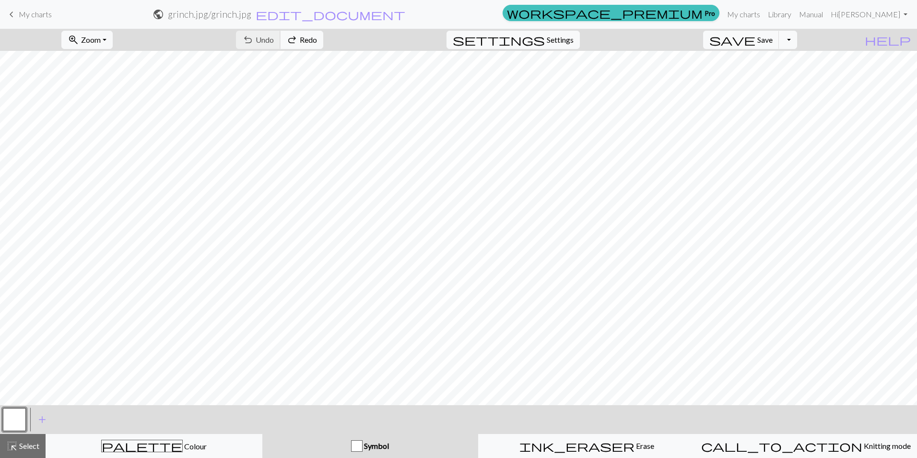
click at [309, 39] on div "undo Undo Undo redo Redo Redo" at bounding box center [280, 40] width 102 height 22
click at [764, 13] on link "My charts" at bounding box center [744, 14] width 41 height 19
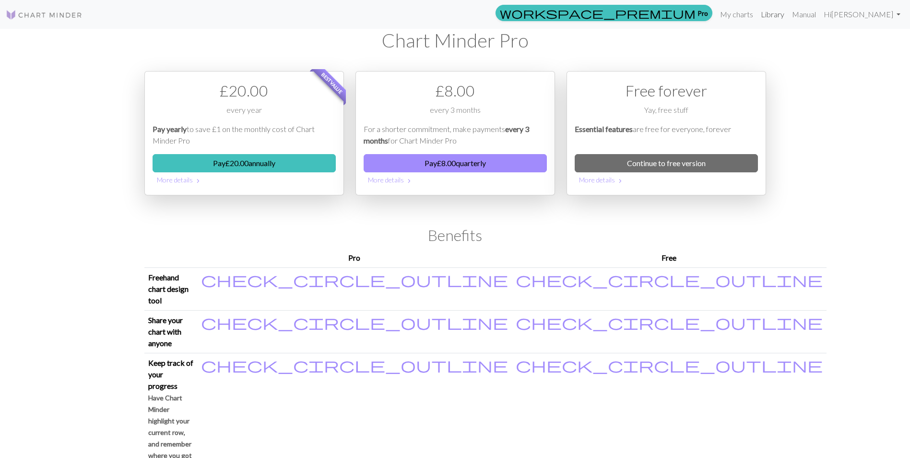
click at [788, 12] on link "Library" at bounding box center [772, 14] width 31 height 19
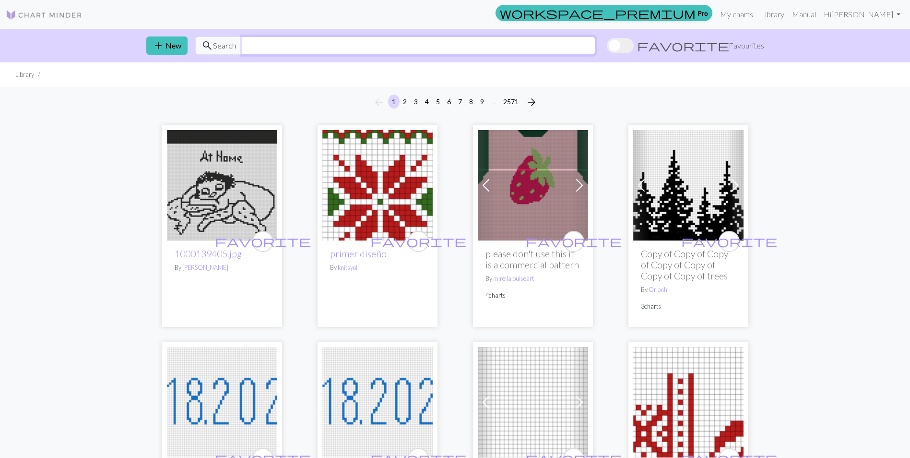
click at [358, 51] on input "text" at bounding box center [419, 45] width 354 height 18
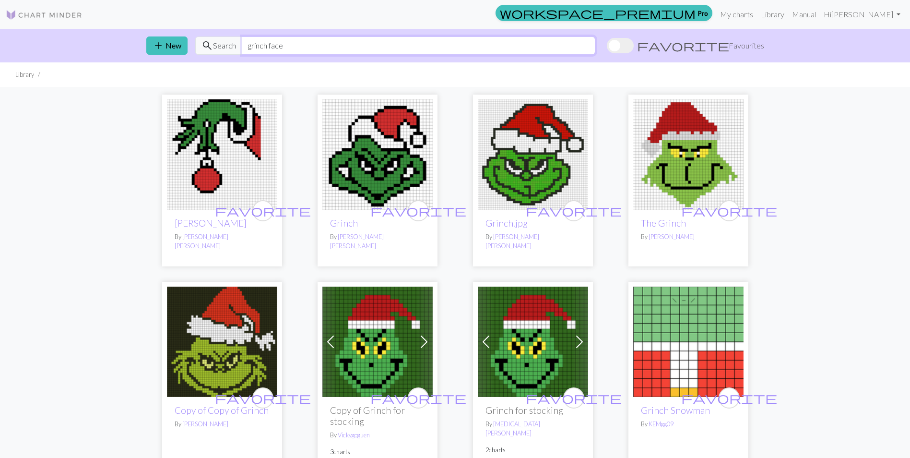
type input "grinch face"
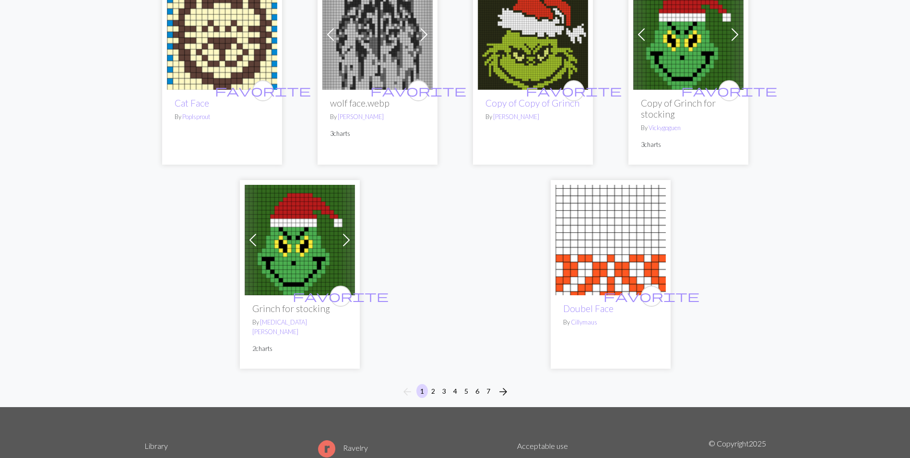
scroll to position [2351, 0]
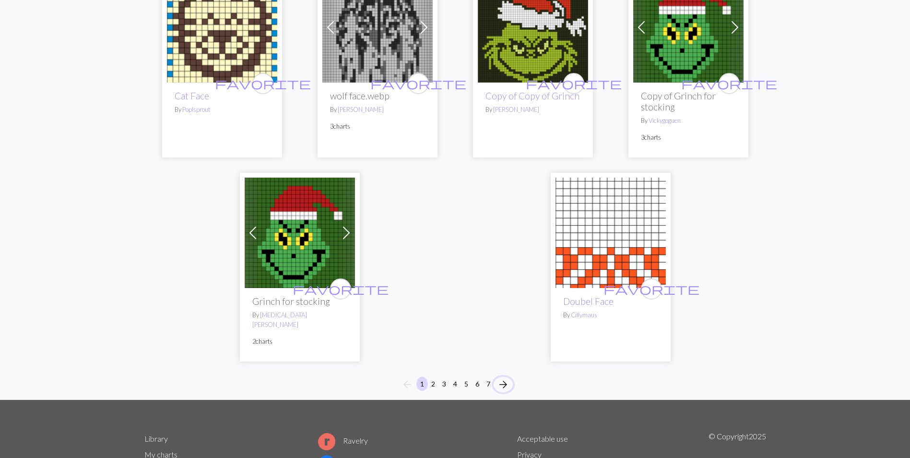
click at [502, 378] on span "arrow_forward" at bounding box center [504, 384] width 12 height 13
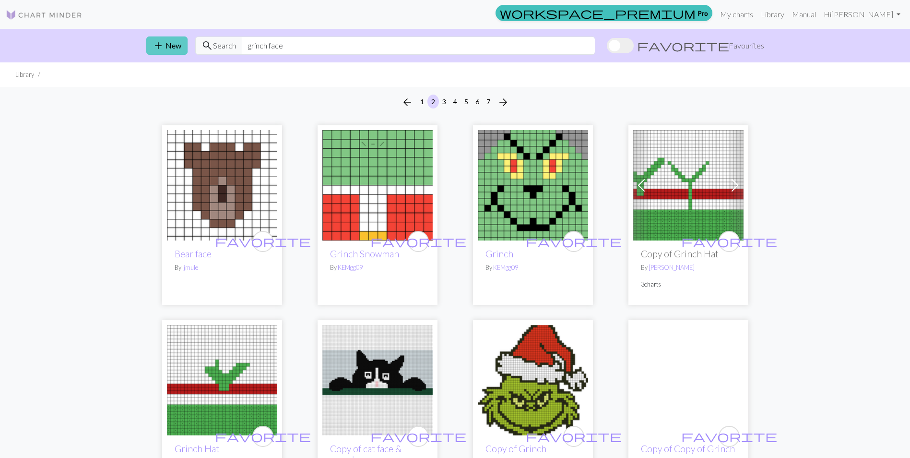
click at [154, 44] on span "add" at bounding box center [159, 45] width 12 height 13
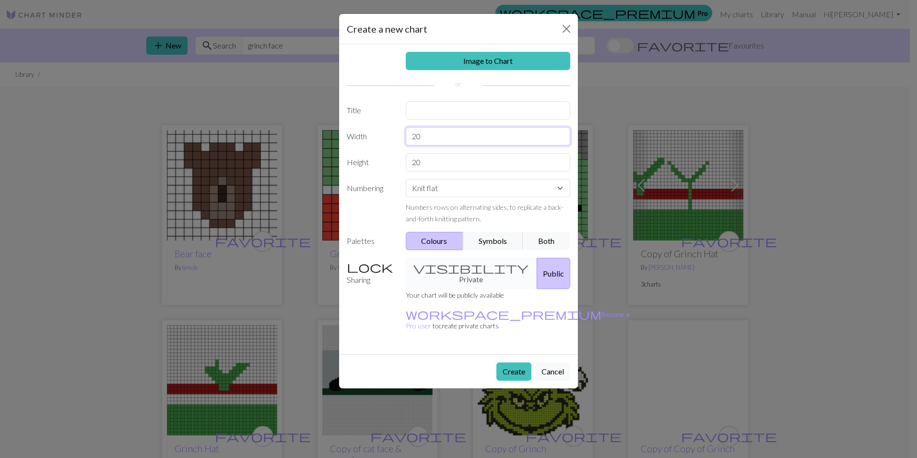
click at [443, 138] on input "20" at bounding box center [488, 136] width 165 height 18
type input "2"
type input "42"
type input "8"
type input "74"
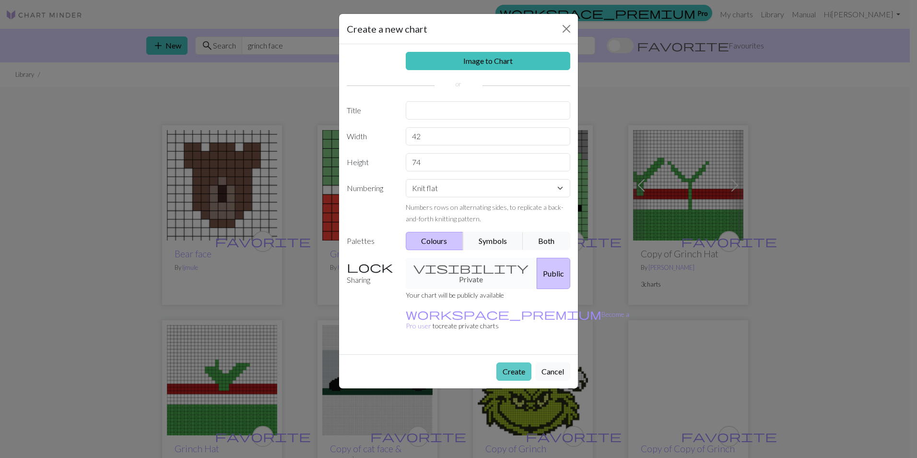
click at [520, 362] on button "Create" at bounding box center [514, 371] width 35 height 18
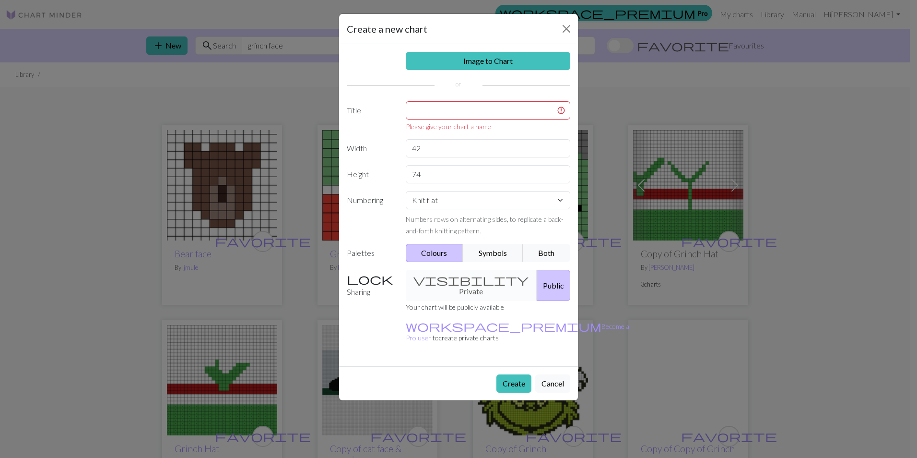
click at [481, 288] on div "visibility Private Public" at bounding box center [488, 285] width 177 height 31
click at [480, 283] on div "visibility Private Public" at bounding box center [488, 285] width 177 height 31
click at [451, 114] on input "text" at bounding box center [488, 110] width 165 height 18
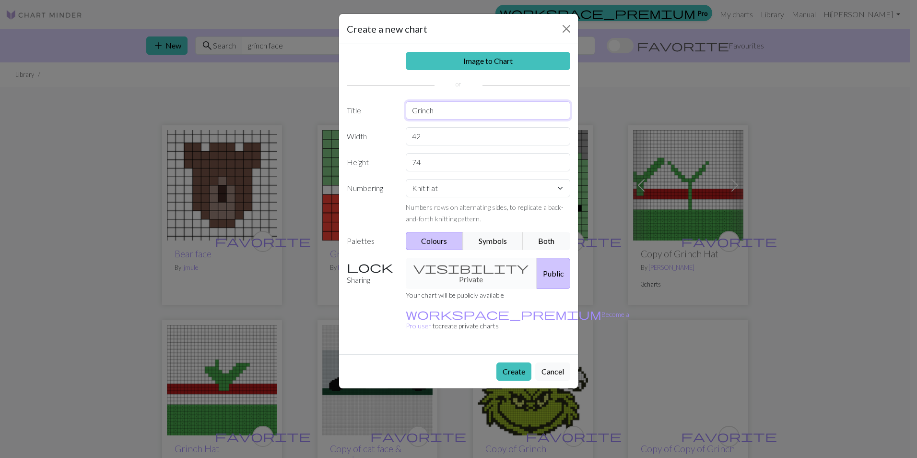
type input "Grinch"
click at [474, 272] on div "visibility Private Public" at bounding box center [488, 273] width 177 height 31
click at [549, 362] on button "Cancel" at bounding box center [552, 371] width 35 height 18
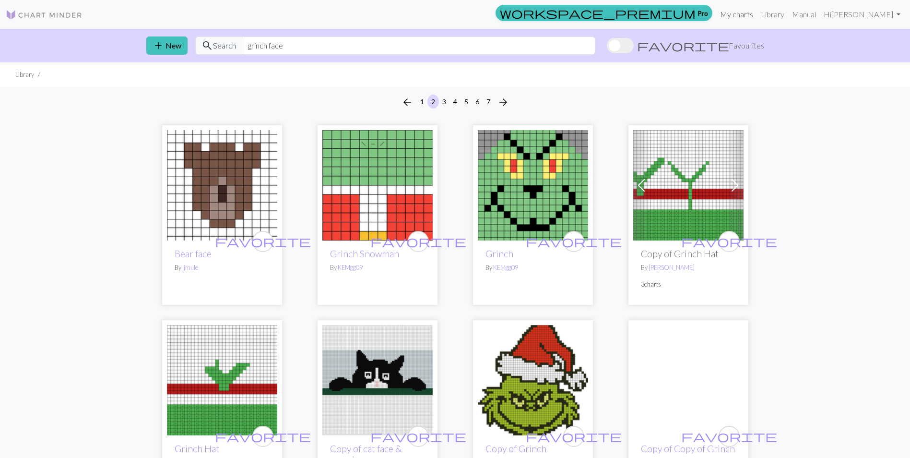
click at [750, 13] on link "My charts" at bounding box center [736, 14] width 41 height 19
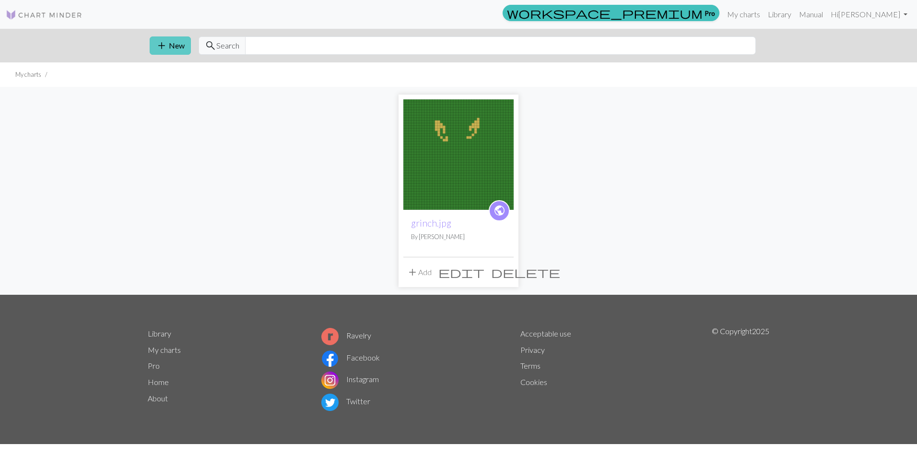
click at [168, 49] on button "add New" at bounding box center [170, 45] width 41 height 18
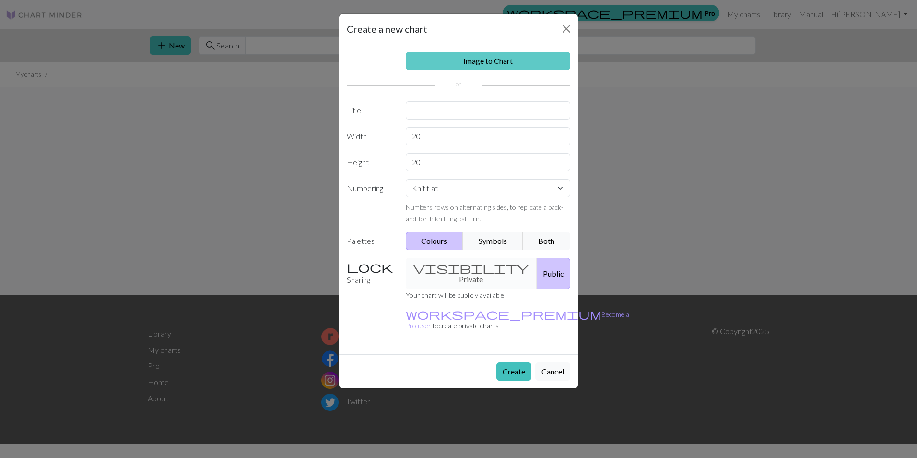
click at [506, 60] on link "Image to Chart" at bounding box center [488, 61] width 165 height 18
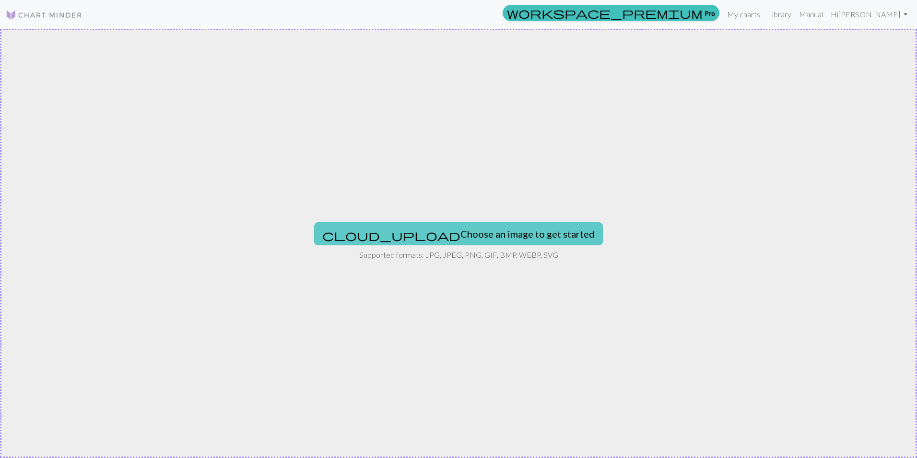
click at [463, 236] on button "cloud_upload Choose an image to get started" at bounding box center [458, 233] width 289 height 23
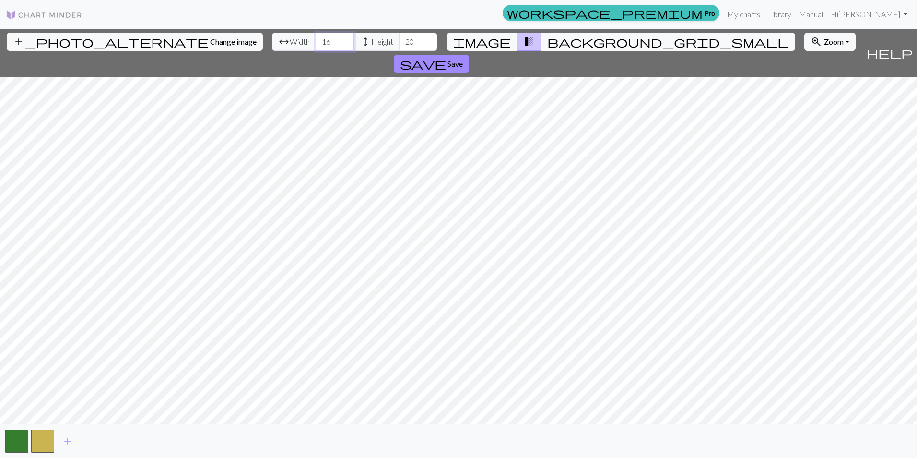
drag, startPoint x: 285, startPoint y: 41, endPoint x: 272, endPoint y: 43, distance: 13.6
click at [316, 43] on input "16" at bounding box center [335, 42] width 38 height 18
type input "42"
type input "74"
click at [504, 45] on button "image" at bounding box center [482, 42] width 71 height 18
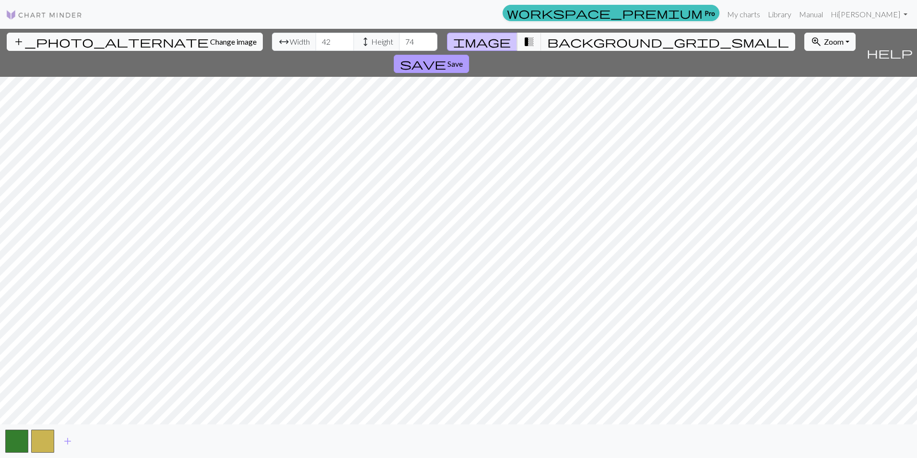
click at [469, 55] on button "save Save" at bounding box center [431, 64] width 75 height 18
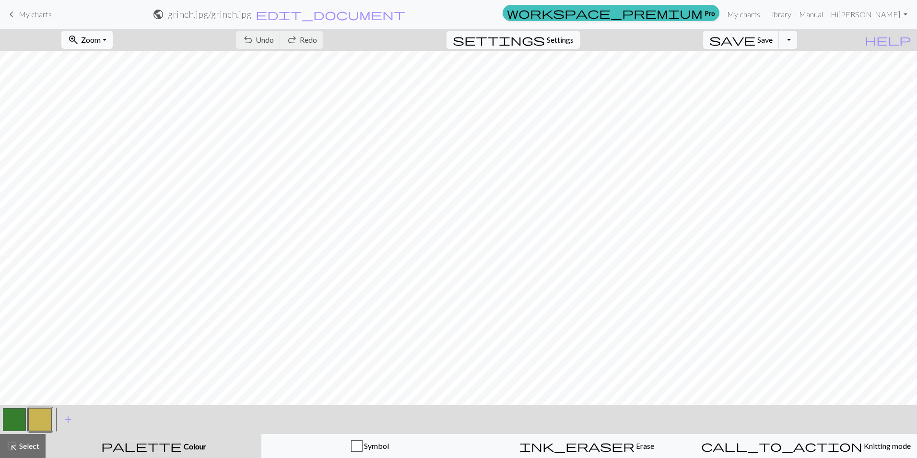
click at [113, 39] on button "zoom_in Zoom Zoom" at bounding box center [86, 40] width 51 height 18
click at [121, 113] on button "50%" at bounding box center [100, 114] width 76 height 15
click at [23, 420] on button "button" at bounding box center [14, 419] width 23 height 23
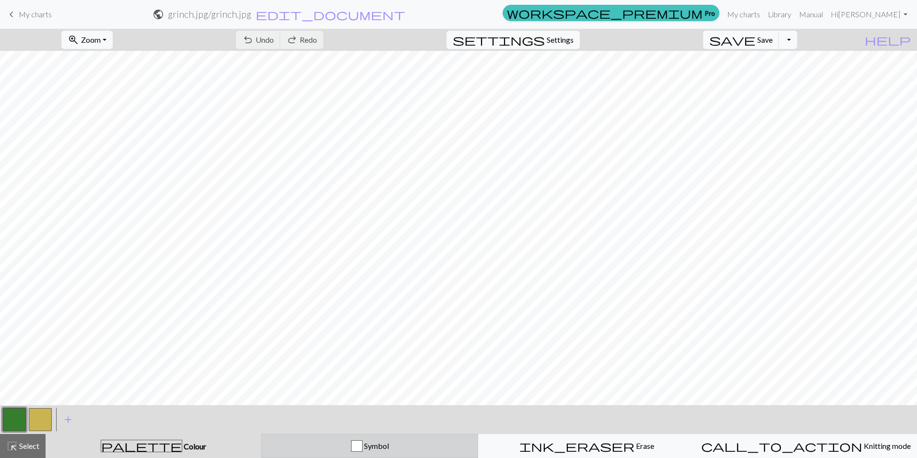
click at [394, 448] on div "Symbol" at bounding box center [370, 446] width 204 height 12
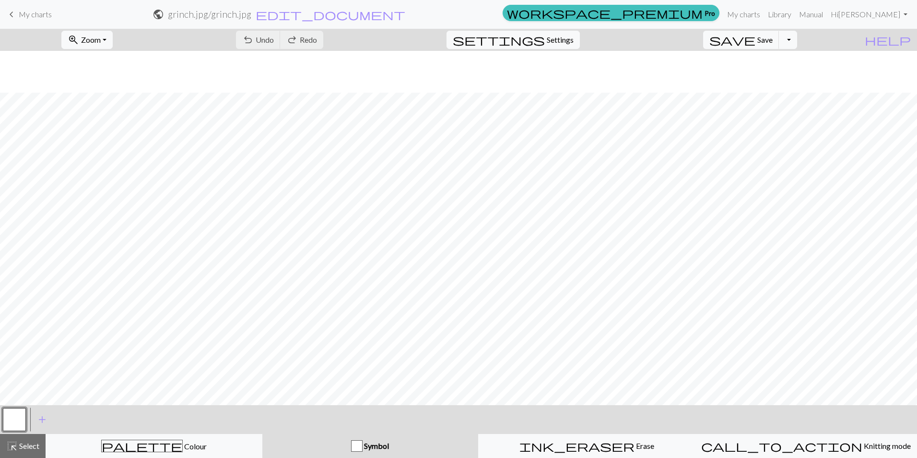
scroll to position [42, 0]
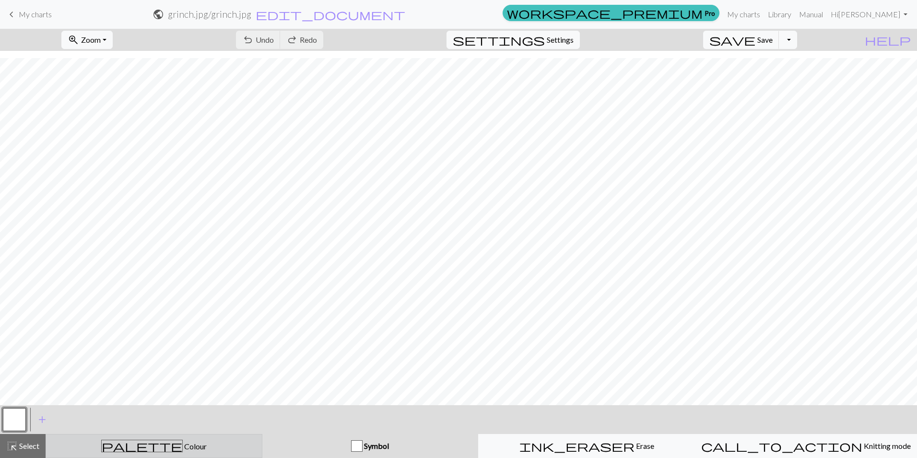
click at [156, 451] on div "palette Colour Colour" at bounding box center [154, 445] width 204 height 12
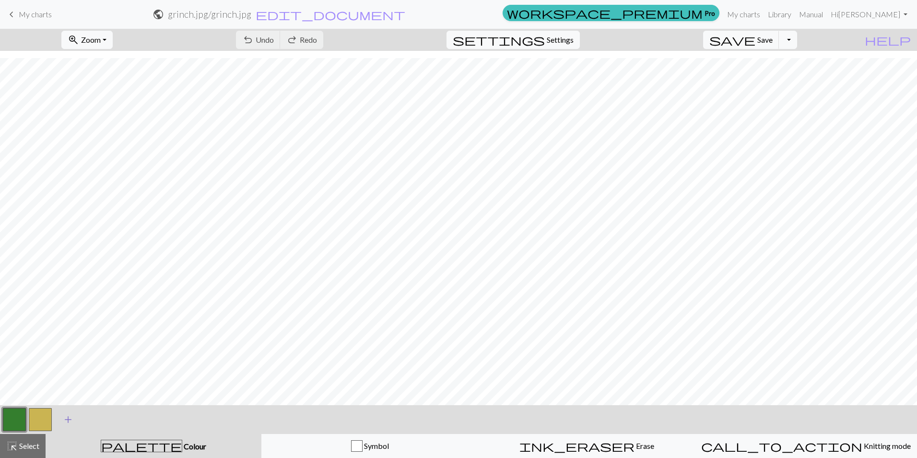
click at [67, 419] on span "add" at bounding box center [68, 419] width 12 height 13
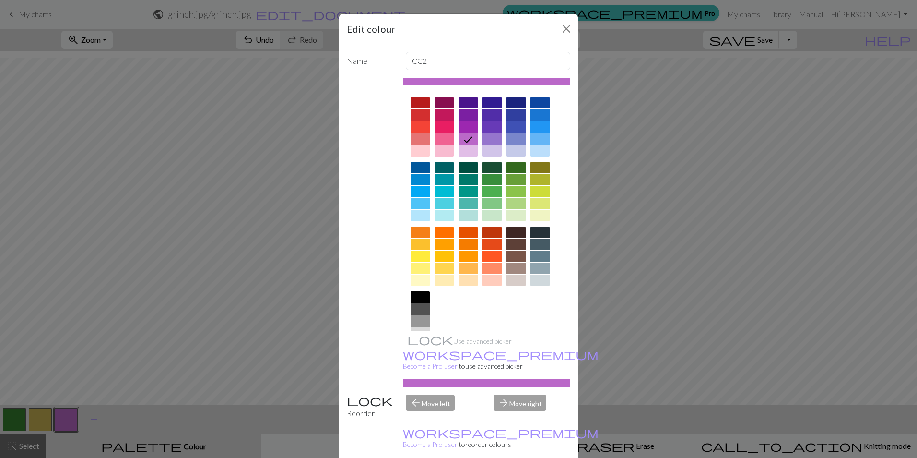
click at [418, 295] on div at bounding box center [420, 297] width 19 height 12
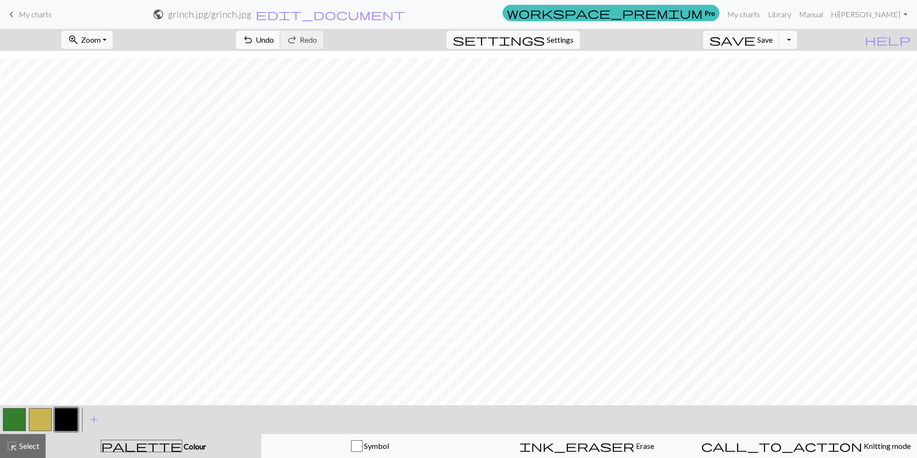
click at [274, 41] on span "Undo" at bounding box center [265, 39] width 18 height 9
click at [12, 421] on button "button" at bounding box center [14, 419] width 23 height 23
click at [64, 415] on button "button" at bounding box center [66, 419] width 23 height 23
click at [560, 39] on span "Settings" at bounding box center [560, 40] width 27 height 12
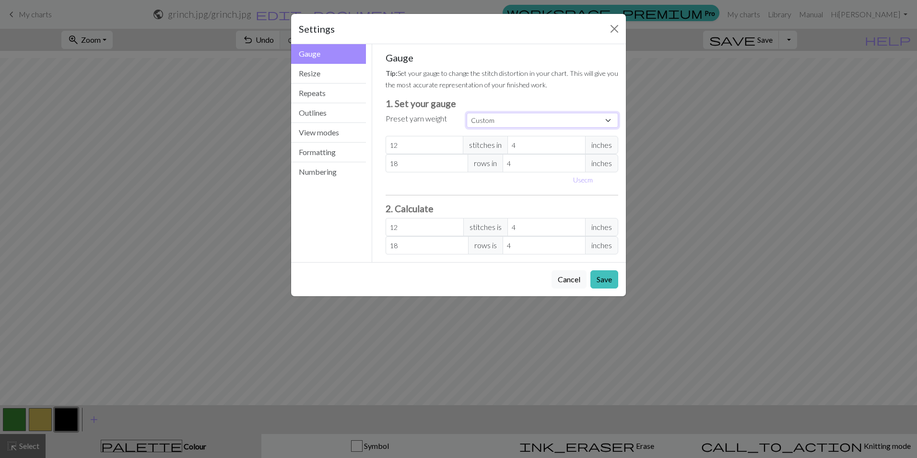
click at [501, 118] on select "Custom Square Lace Light Fingering Fingering Sport Double knit Worsted Aran Bul…" at bounding box center [543, 120] width 152 height 15
select select "fingering"
click at [467, 113] on select "Custom Square Lace Light Fingering Fingering Sport Double knit Worsted Aran Bul…" at bounding box center [543, 120] width 152 height 15
type input "28"
type input "36"
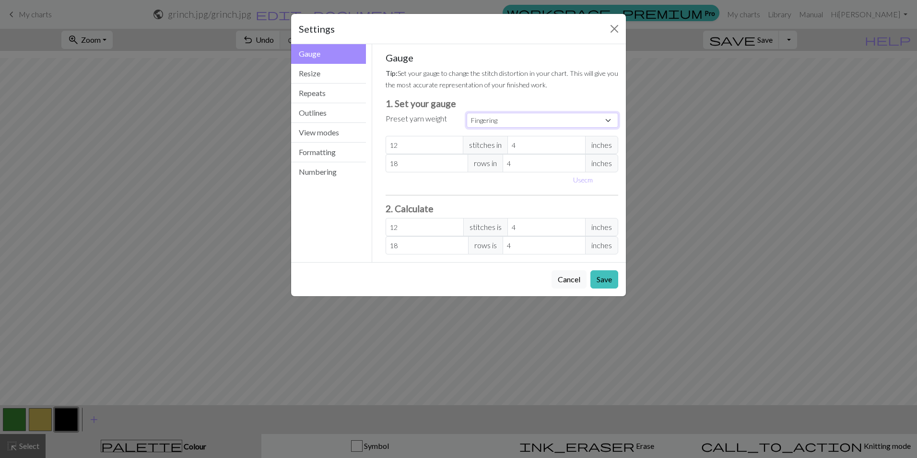
type input "28"
type input "36"
click at [306, 75] on button "Resize" at bounding box center [328, 74] width 75 height 20
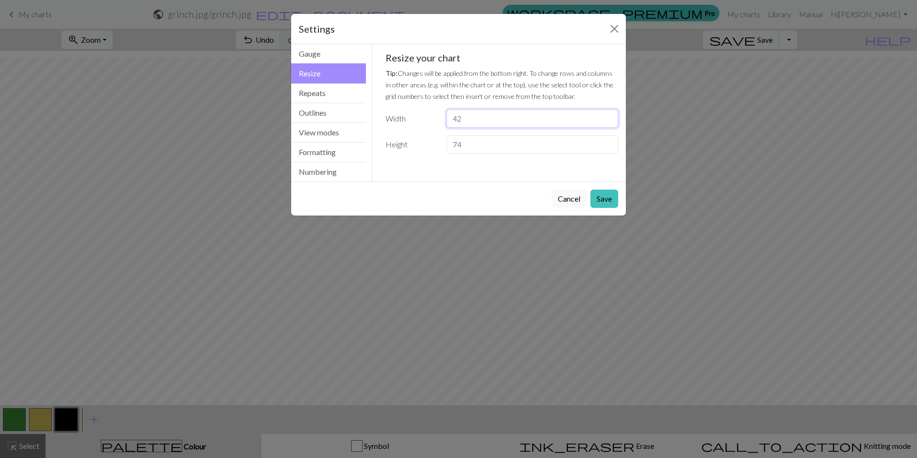
drag, startPoint x: 465, startPoint y: 118, endPoint x: 428, endPoint y: 115, distance: 37.1
click at [428, 115] on div "Width 42" at bounding box center [502, 118] width 245 height 18
type input "75"
drag, startPoint x: 461, startPoint y: 146, endPoint x: 431, endPoint y: 150, distance: 29.9
click at [431, 150] on div "Height 74" at bounding box center [502, 144] width 245 height 18
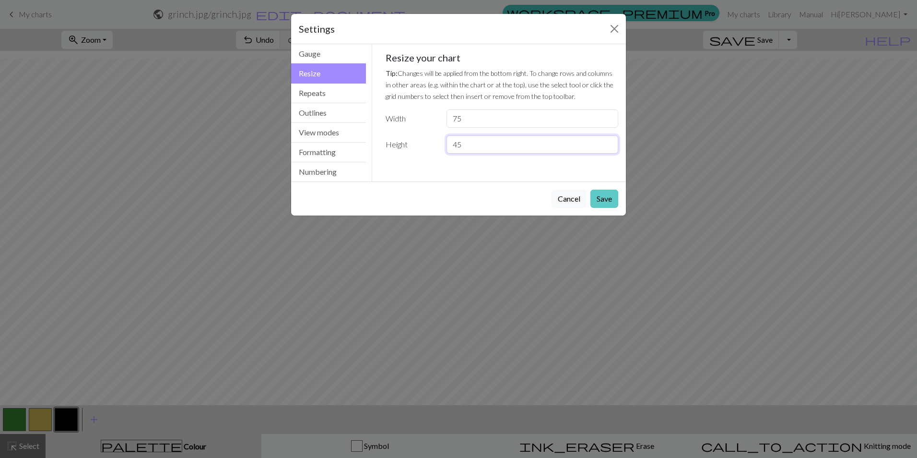
type input "45"
drag, startPoint x: 604, startPoint y: 200, endPoint x: 618, endPoint y: 207, distance: 16.5
click at [606, 200] on button "Save" at bounding box center [605, 199] width 28 height 18
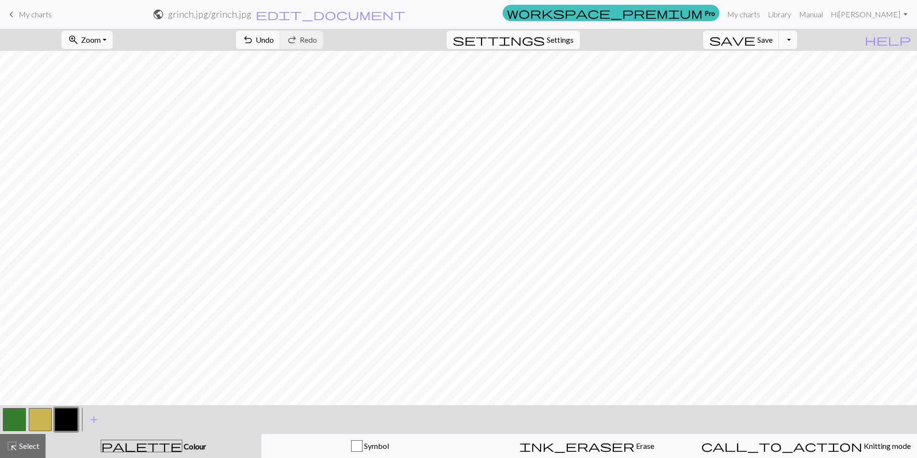
scroll to position [0, 0]
click at [545, 36] on span "settings" at bounding box center [499, 39] width 92 height 13
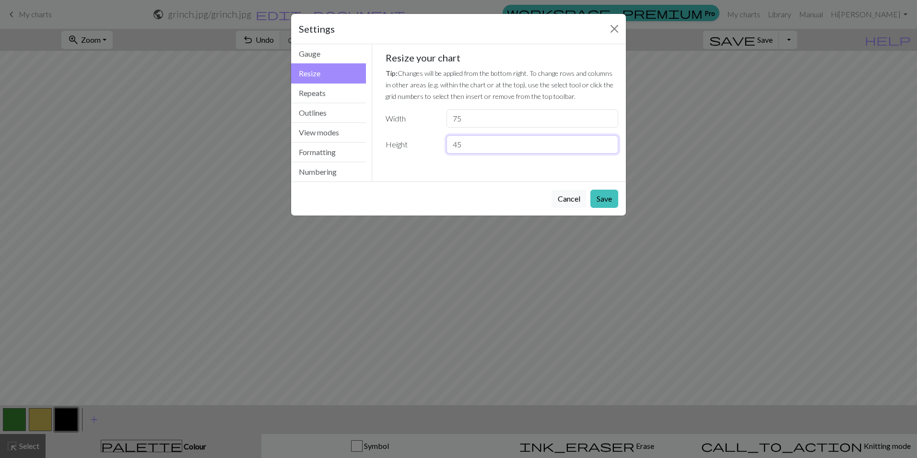
drag, startPoint x: 450, startPoint y: 148, endPoint x: 440, endPoint y: 149, distance: 10.2
click at [440, 149] on div "Height 45" at bounding box center [502, 144] width 245 height 18
type input "55"
click at [592, 199] on button "Save" at bounding box center [605, 199] width 28 height 18
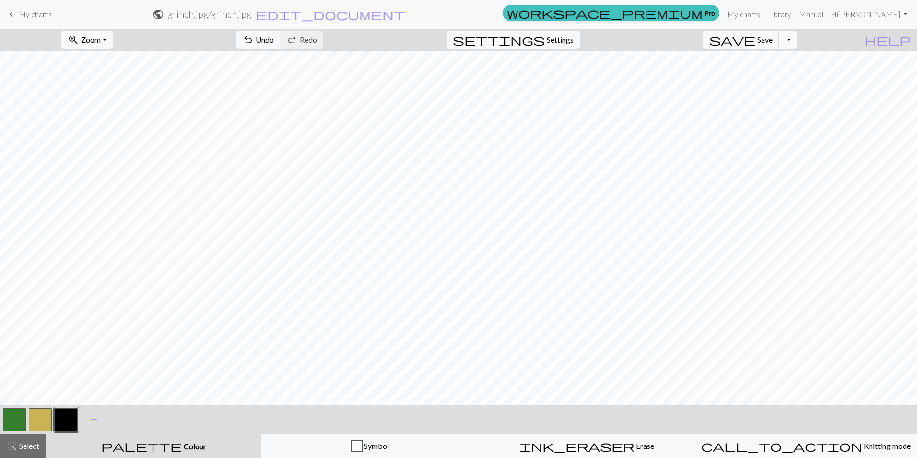
click at [101, 40] on span "Zoom" at bounding box center [91, 39] width 20 height 9
click at [114, 114] on button "50%" at bounding box center [100, 114] width 76 height 15
click at [101, 36] on span "Zoom" at bounding box center [91, 39] width 20 height 9
click at [119, 62] on button "Fit all" at bounding box center [100, 60] width 76 height 15
